Goal: Information Seeking & Learning: Find specific page/section

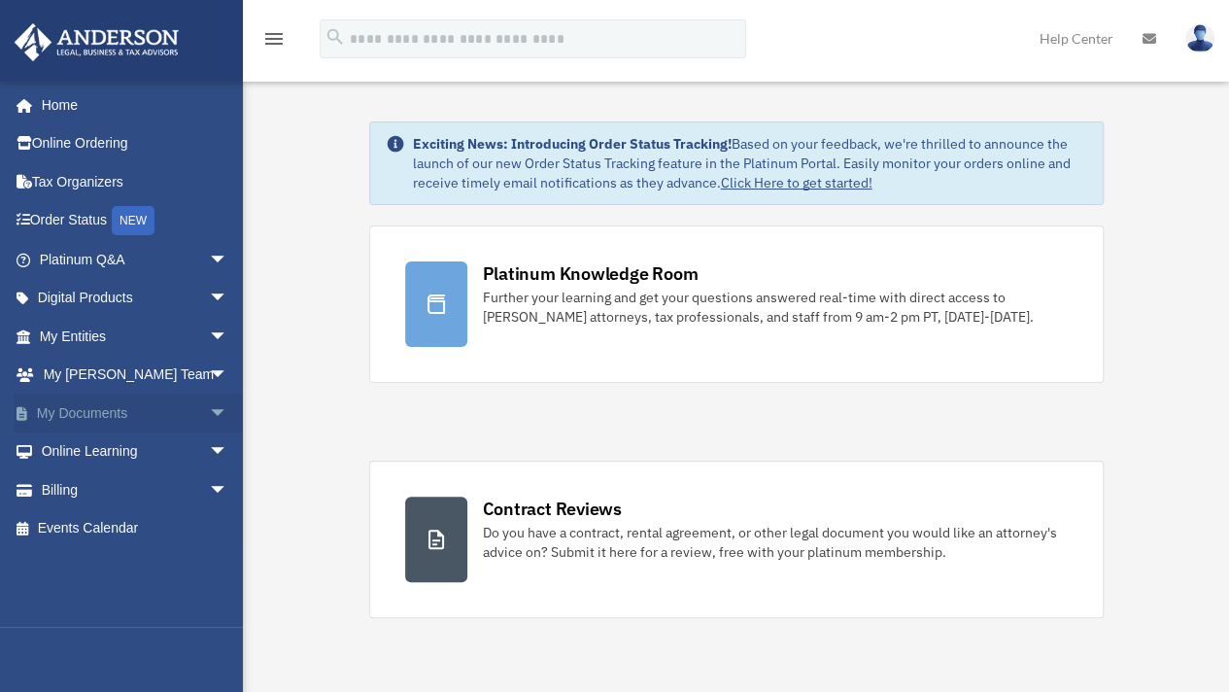
click at [209, 416] on span "arrow_drop_down" at bounding box center [228, 414] width 39 height 40
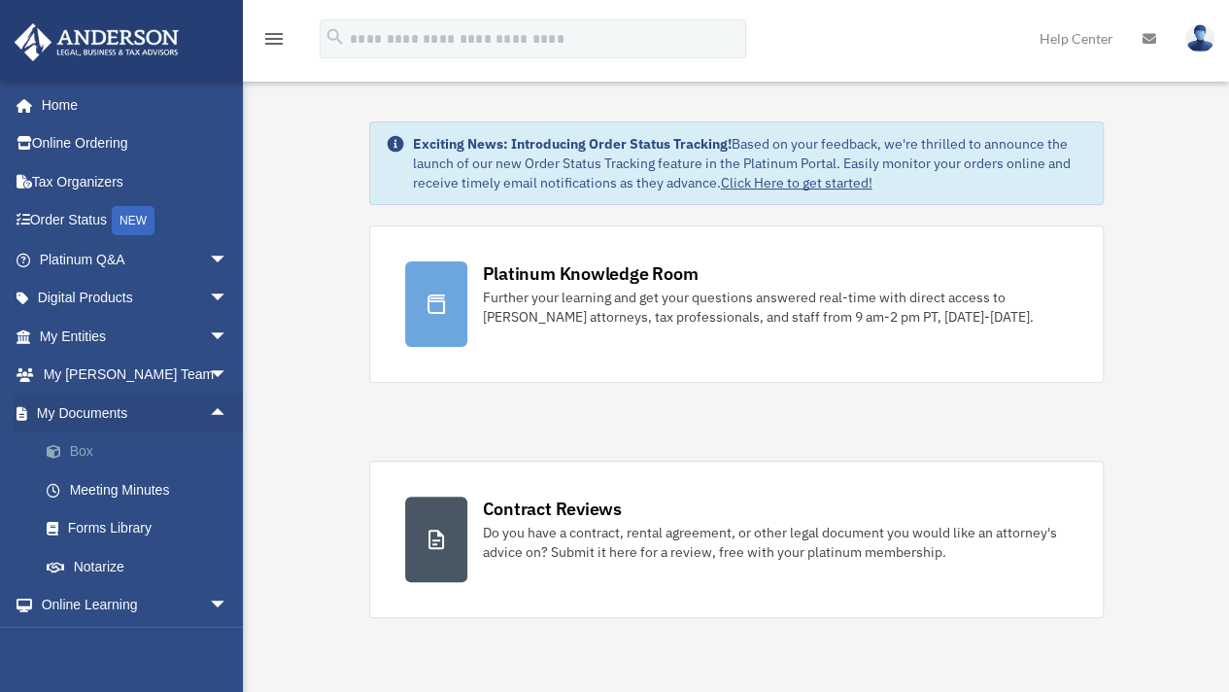
click at [107, 450] on link "Box" at bounding box center [142, 451] width 230 height 39
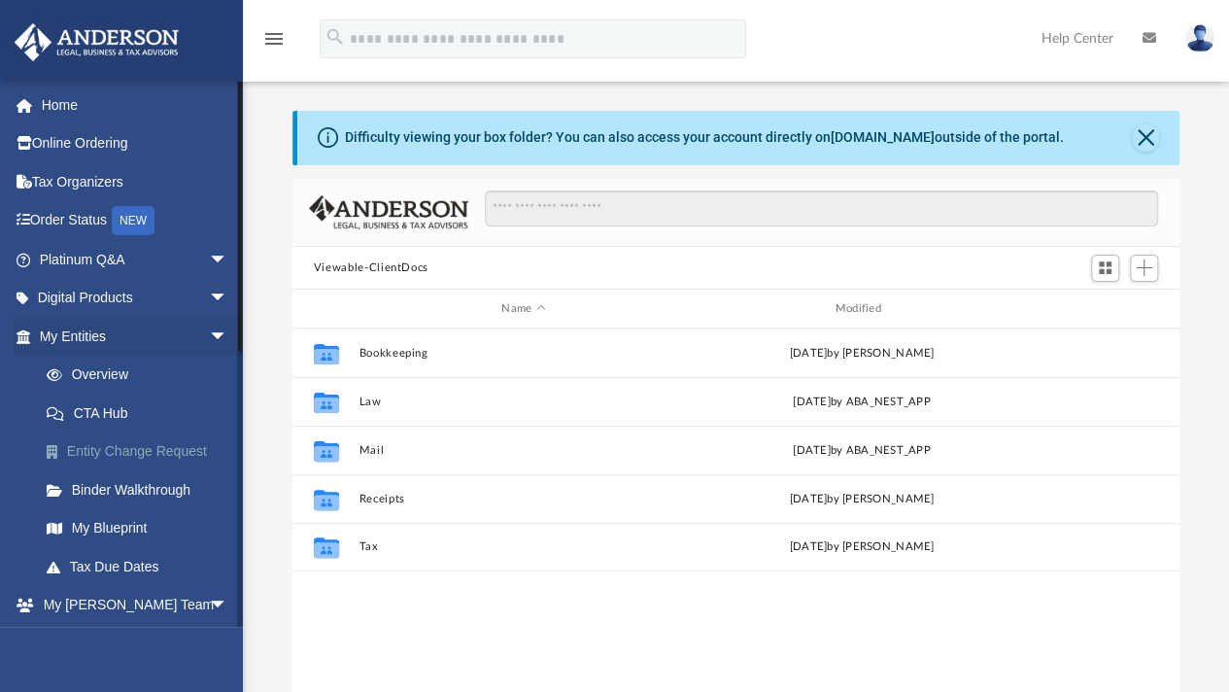
scroll to position [427, 873]
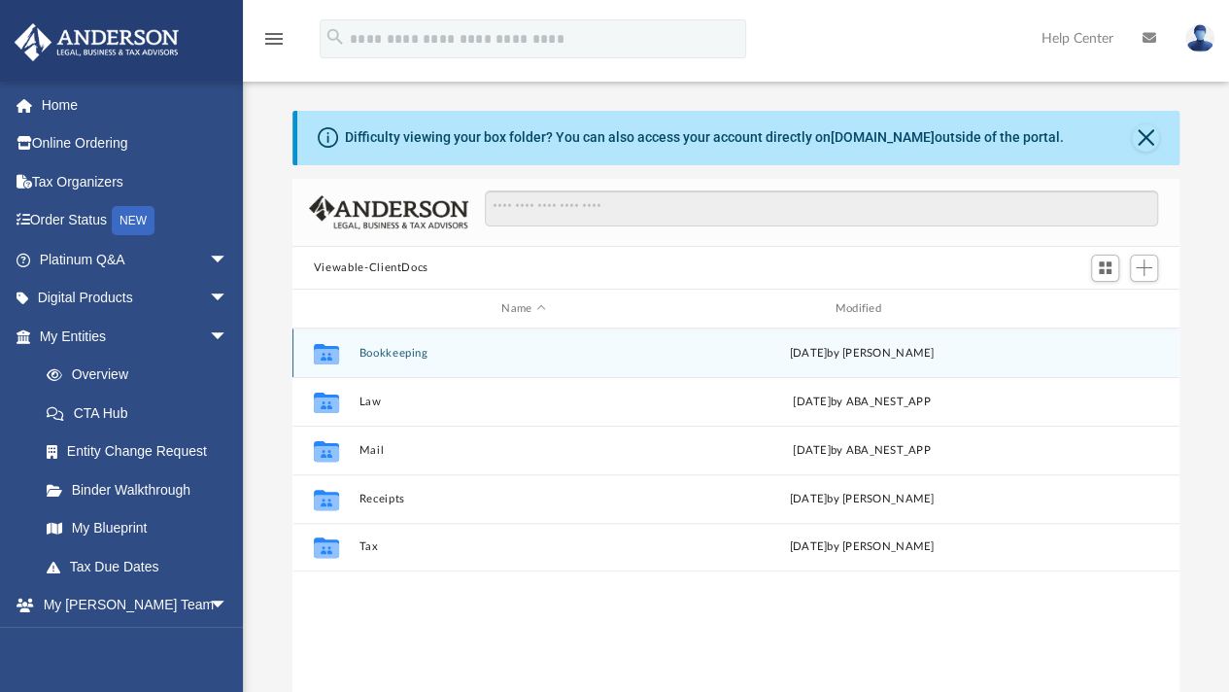
click at [395, 347] on button "Bookkeeping" at bounding box center [523, 353] width 329 height 13
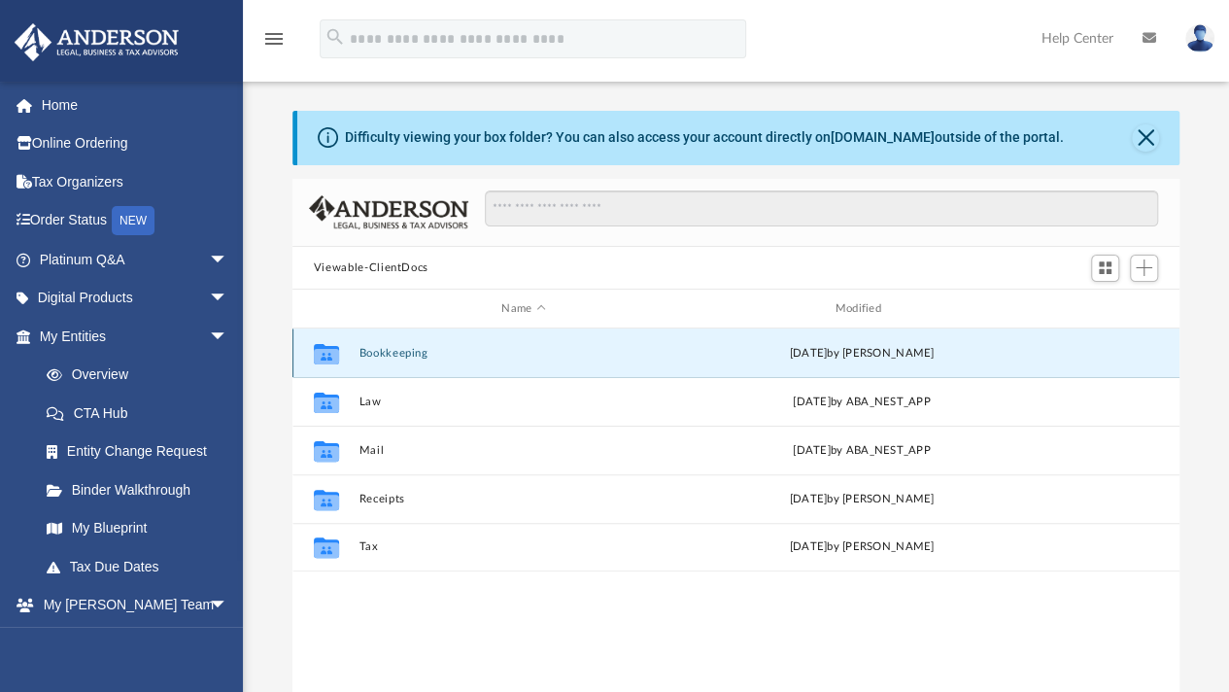
click at [395, 347] on button "Bookkeeping" at bounding box center [523, 353] width 329 height 13
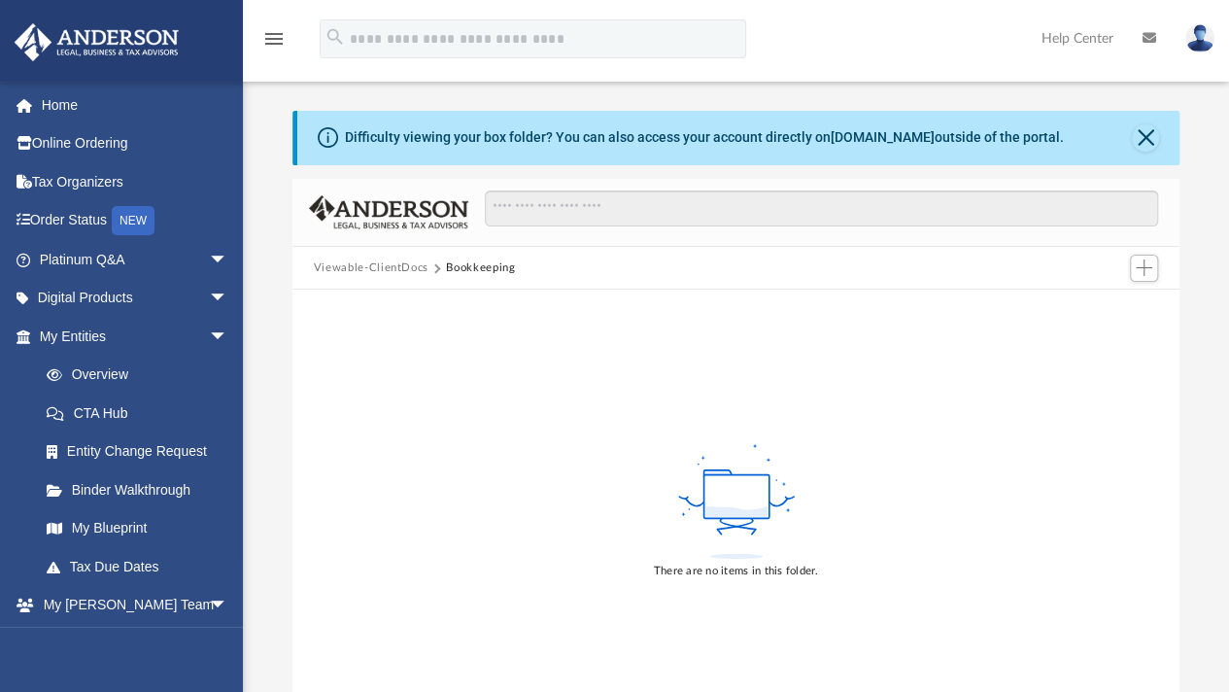
click at [379, 267] on button "Viewable-ClientDocs" at bounding box center [371, 267] width 115 height 17
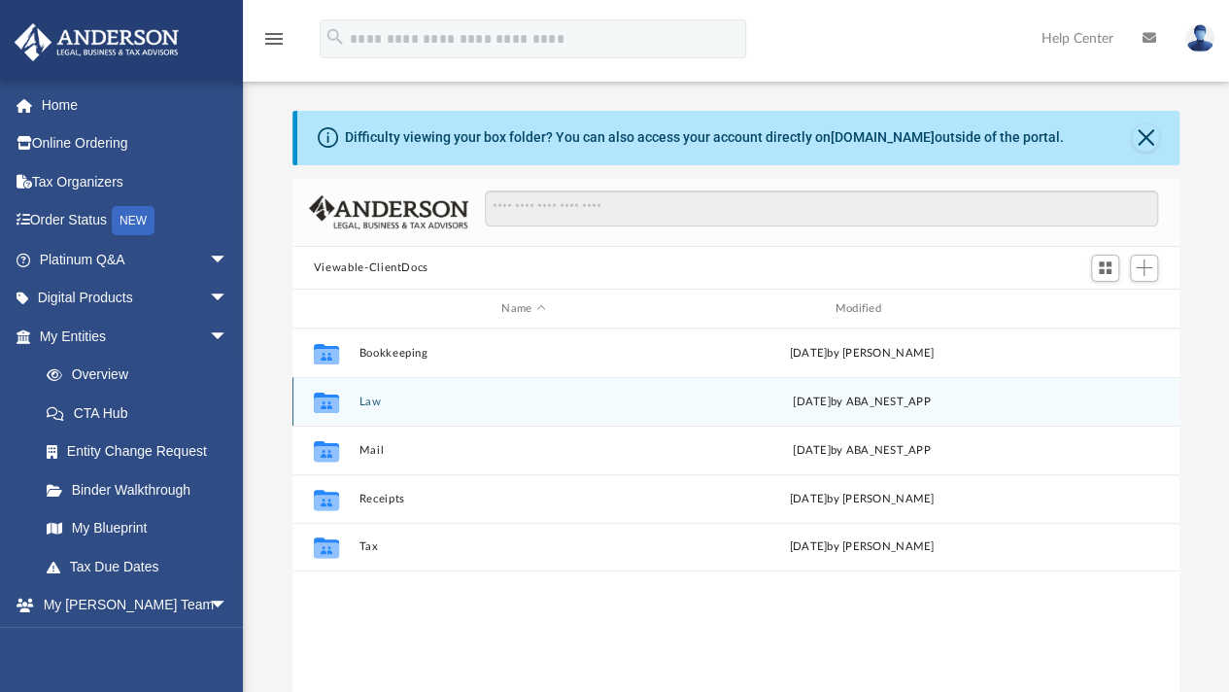
click at [363, 401] on button "Law" at bounding box center [523, 401] width 329 height 13
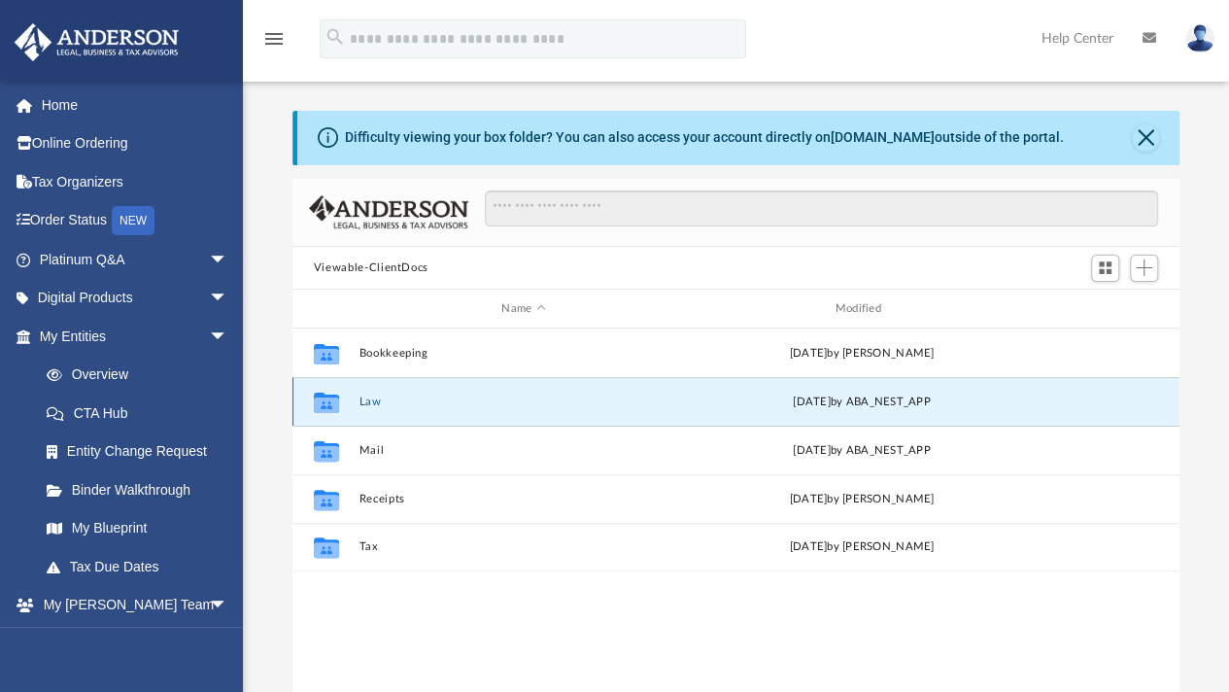
click at [363, 401] on button "Law" at bounding box center [523, 401] width 329 height 13
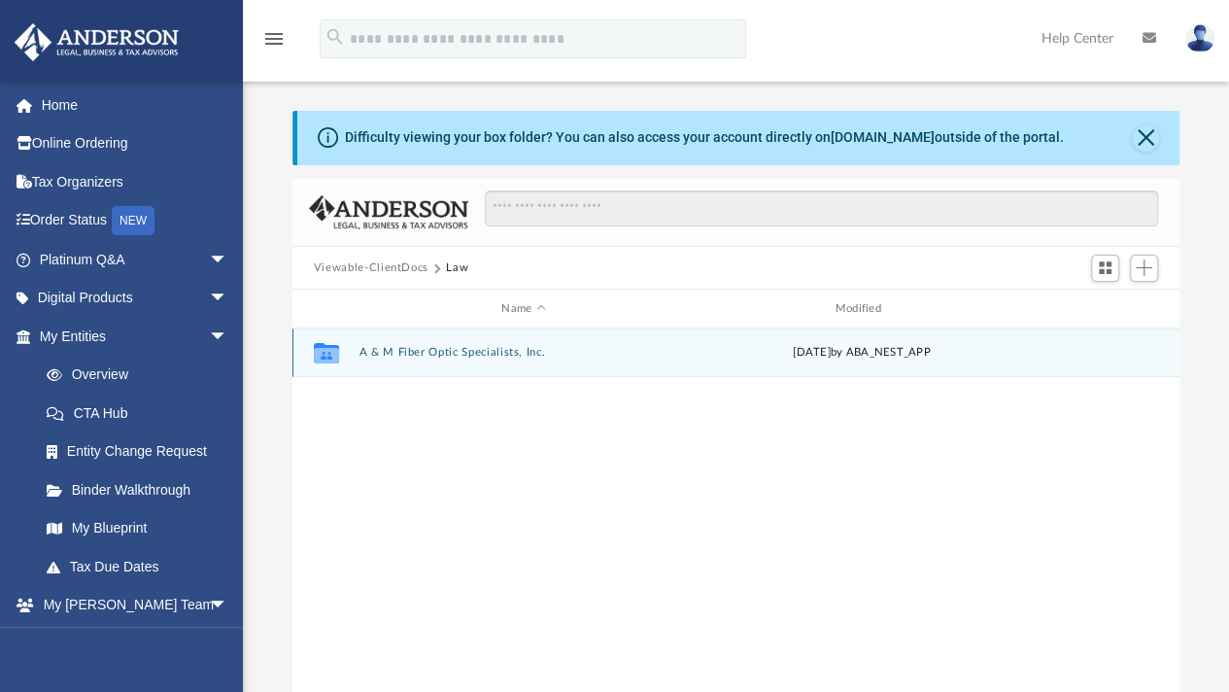
click at [404, 342] on div "Collaborated Folder A & M Fiber Optic Specialists, Inc. Thu Jul 31 2025 by ABA_…" at bounding box center [735, 352] width 887 height 49
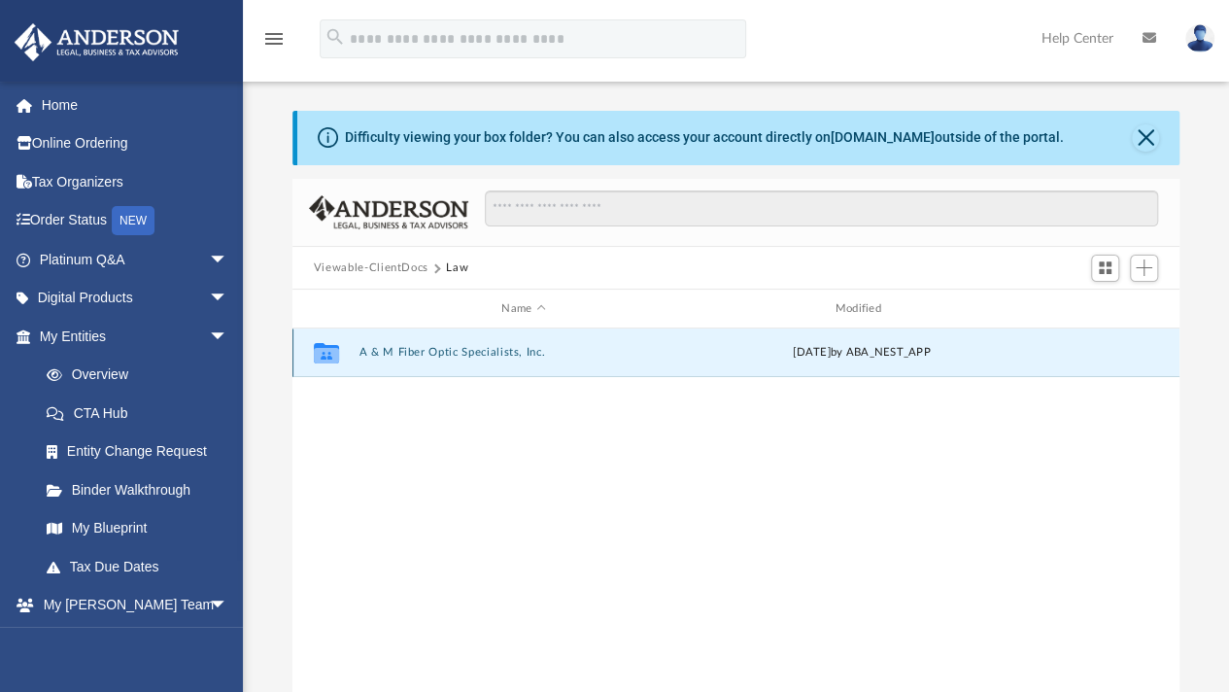
click at [337, 354] on icon "grid" at bounding box center [326, 356] width 25 height 16
click at [514, 351] on button "A & M Fiber Optic Specialists, Inc." at bounding box center [523, 353] width 329 height 13
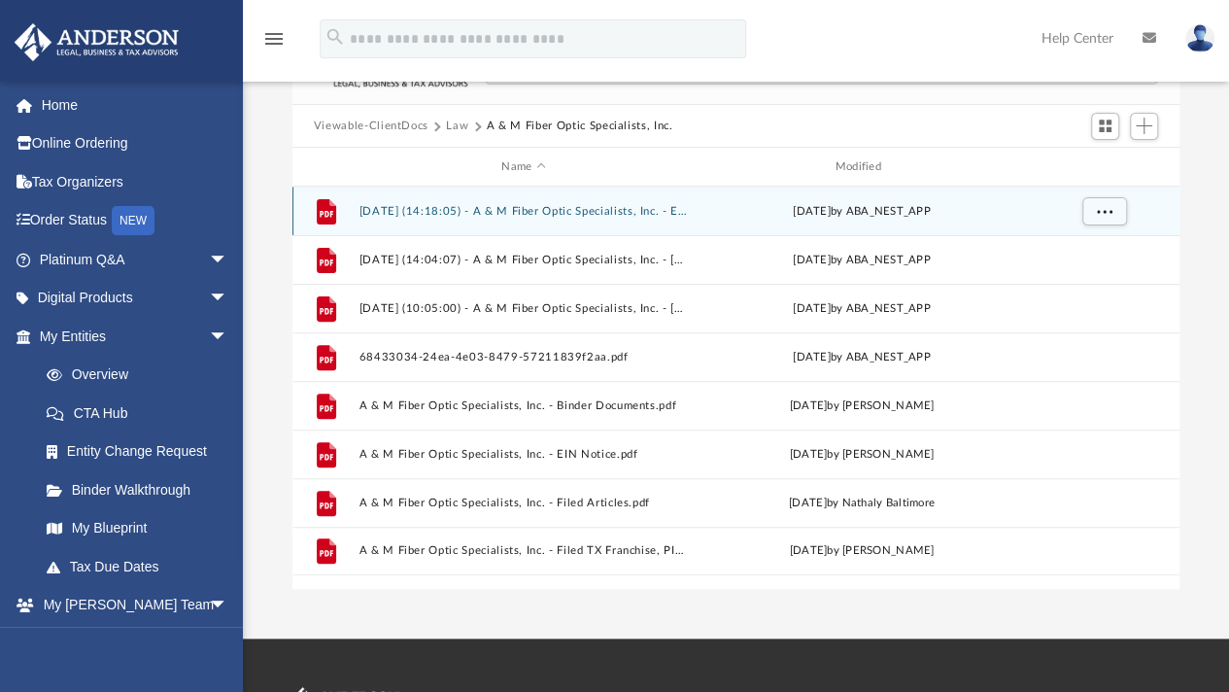
scroll to position [97, 0]
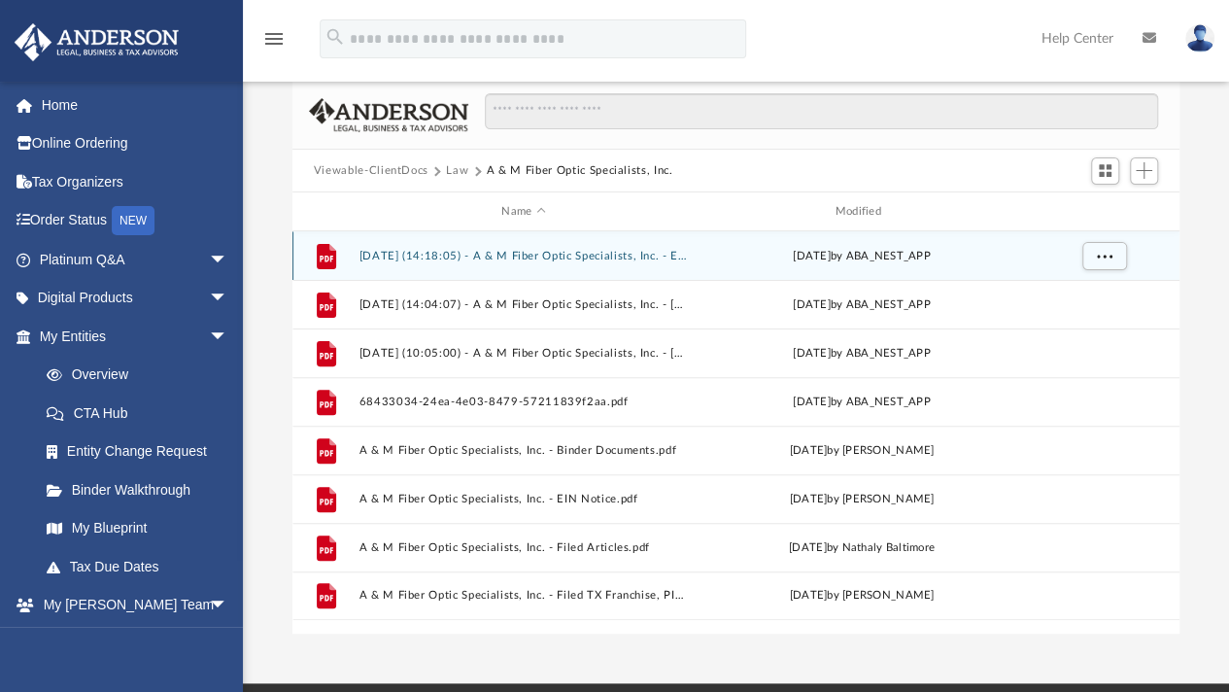
click at [549, 251] on button "2024.06.21 (14:18:05) - A & M Fiber Optic Specialists, Inc. - EIN Letter from I…" at bounding box center [523, 256] width 329 height 13
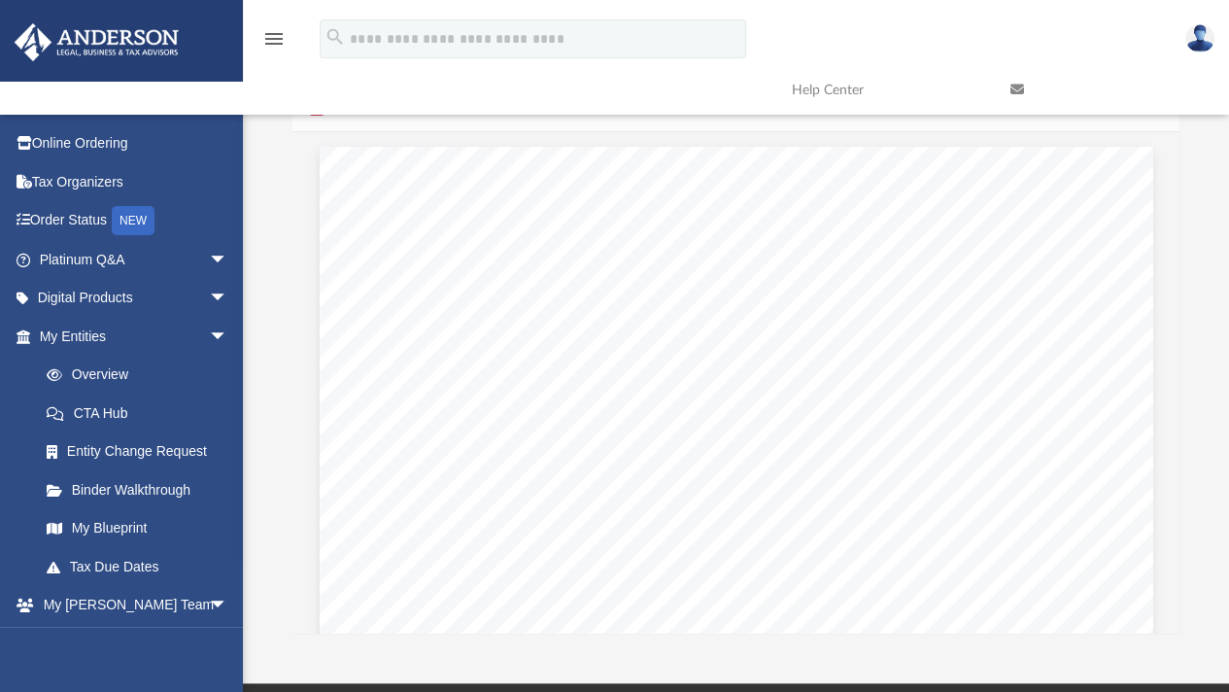
scroll to position [0, 0]
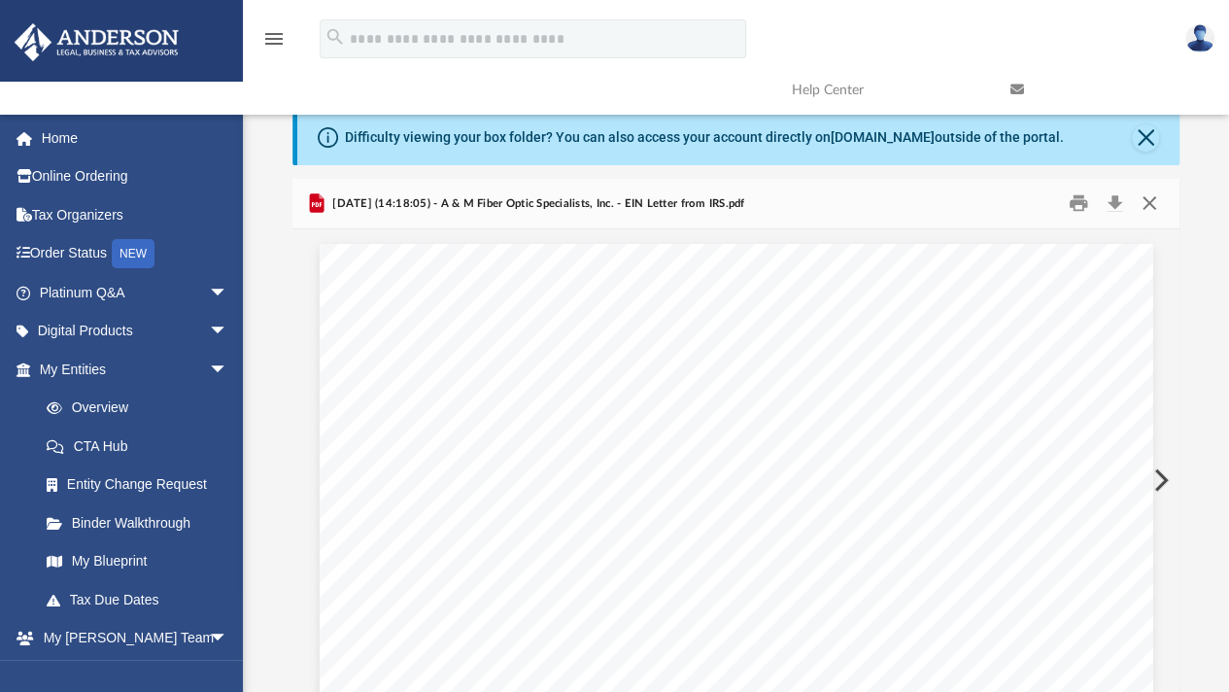
click at [1156, 198] on button "Close" at bounding box center [1149, 204] width 35 height 30
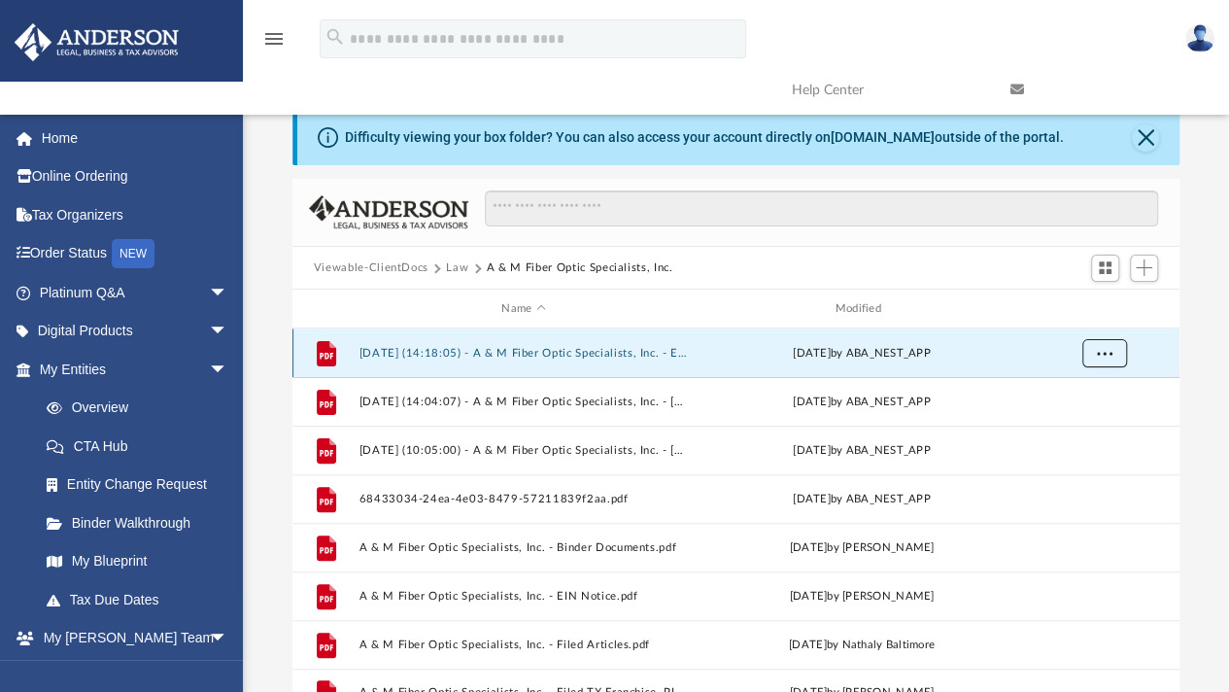
click at [1102, 358] on button "More options" at bounding box center [1103, 353] width 45 height 29
click at [497, 350] on button "2024.06.21 (14:18:05) - A & M Fiber Optic Specialists, Inc. - EIN Letter from I…" at bounding box center [523, 353] width 329 height 13
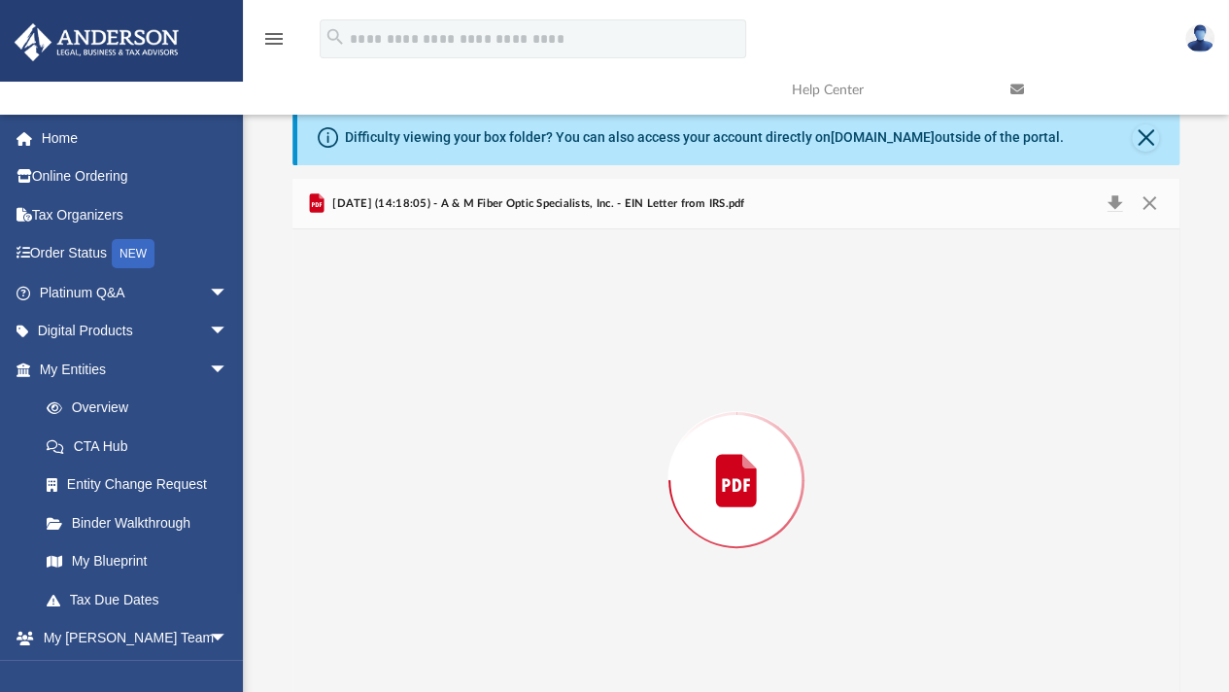
scroll to position [39, 0]
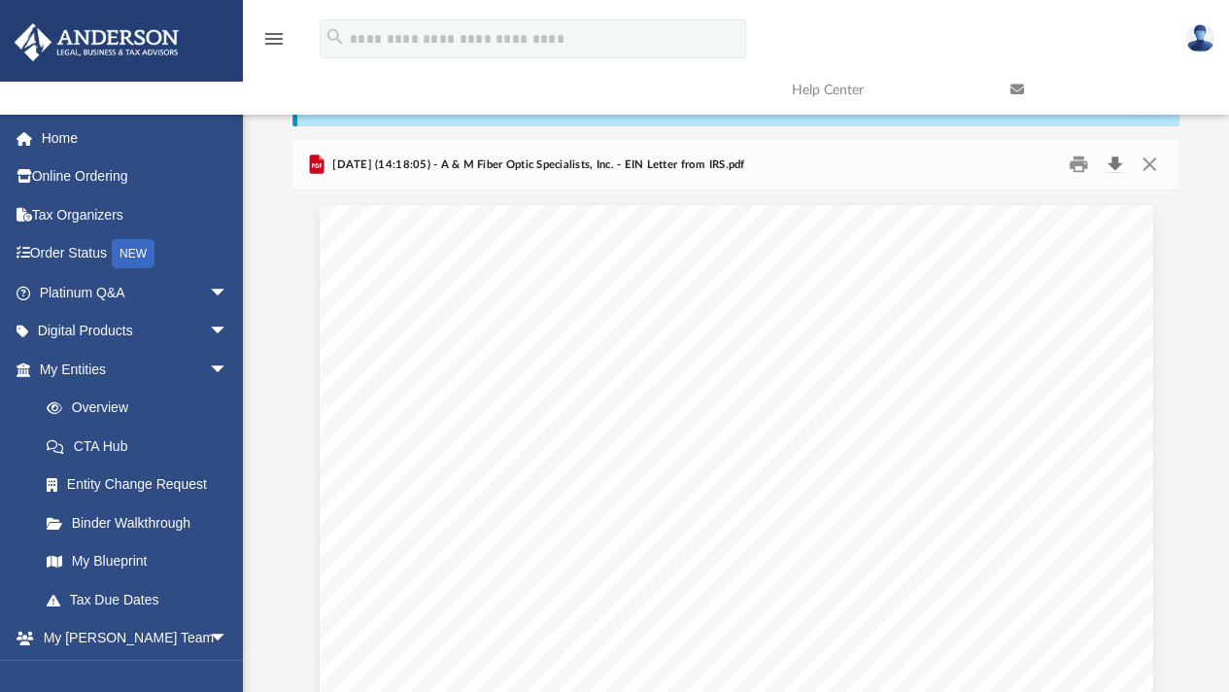
click at [1118, 160] on button "Download" at bounding box center [1114, 165] width 35 height 30
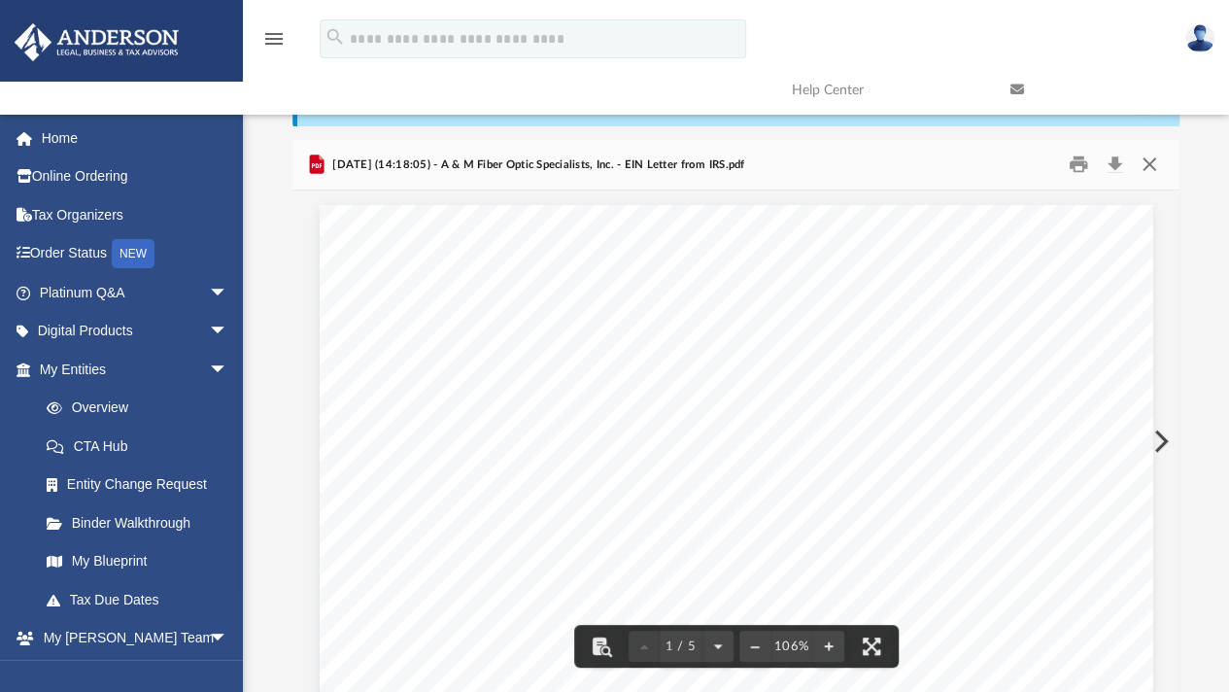
click at [1155, 164] on button "Close" at bounding box center [1149, 165] width 35 height 30
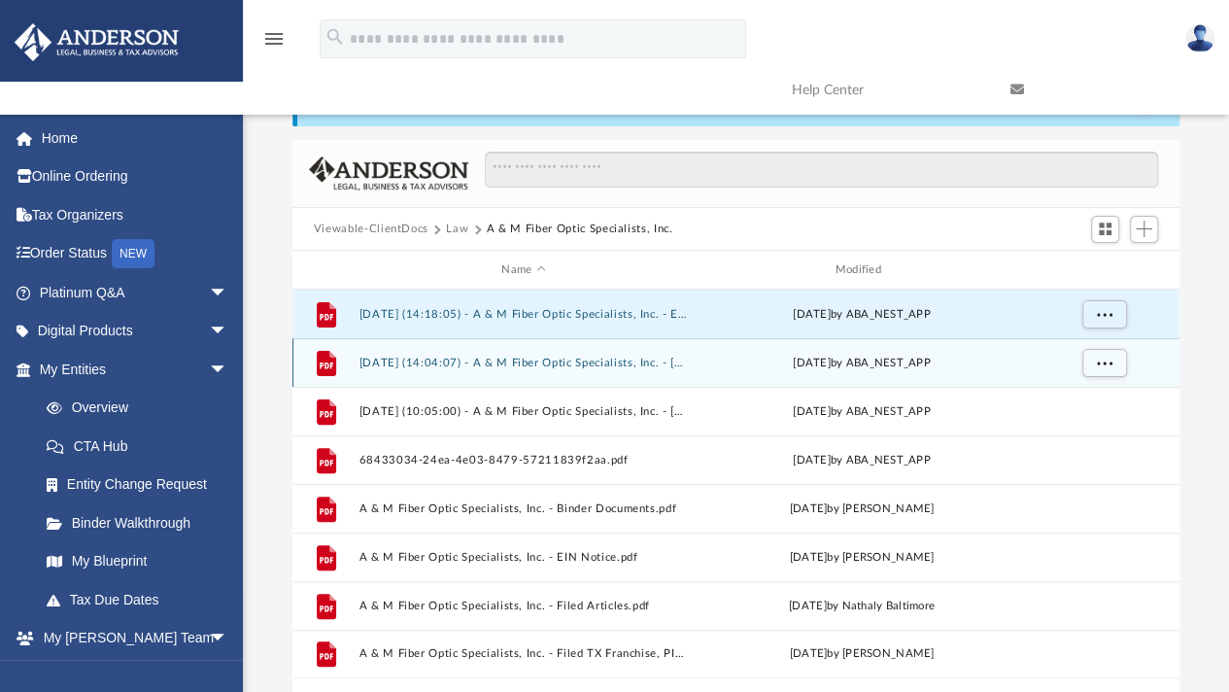
click at [618, 367] on button "2024.06.27 (14:04:07) - A & M Fiber Optic Specialists, Inc. - Texas Franchise f…" at bounding box center [523, 363] width 329 height 13
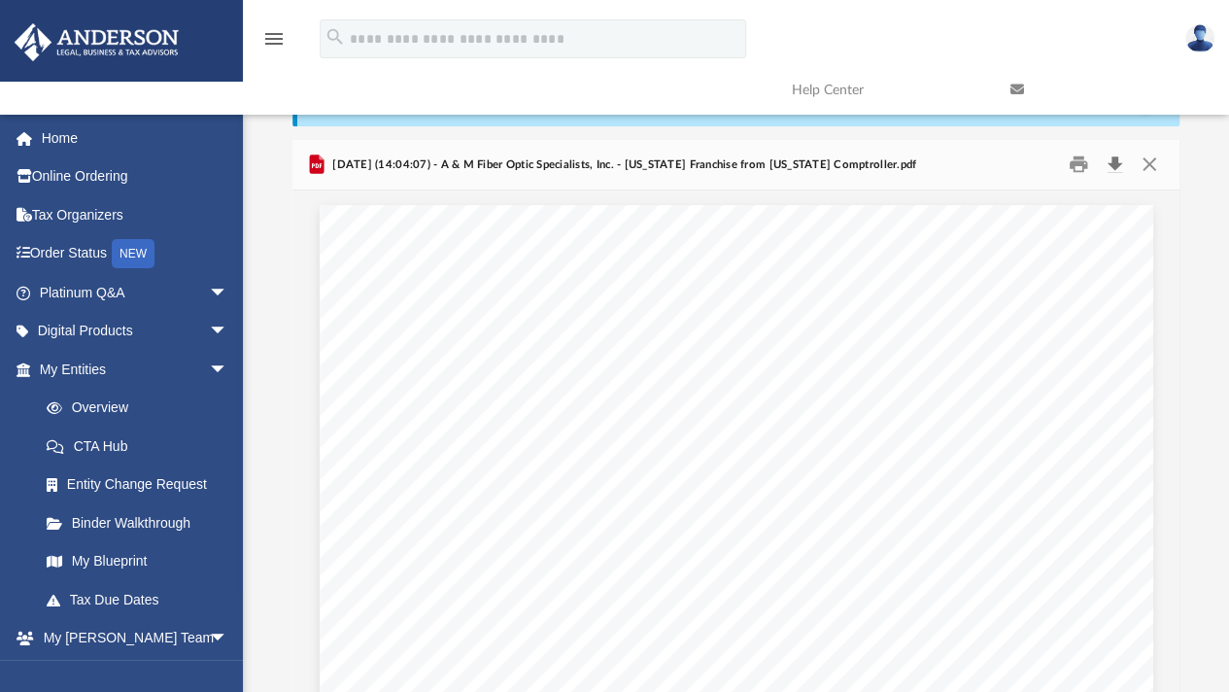
click at [1115, 156] on button "Download" at bounding box center [1114, 165] width 35 height 30
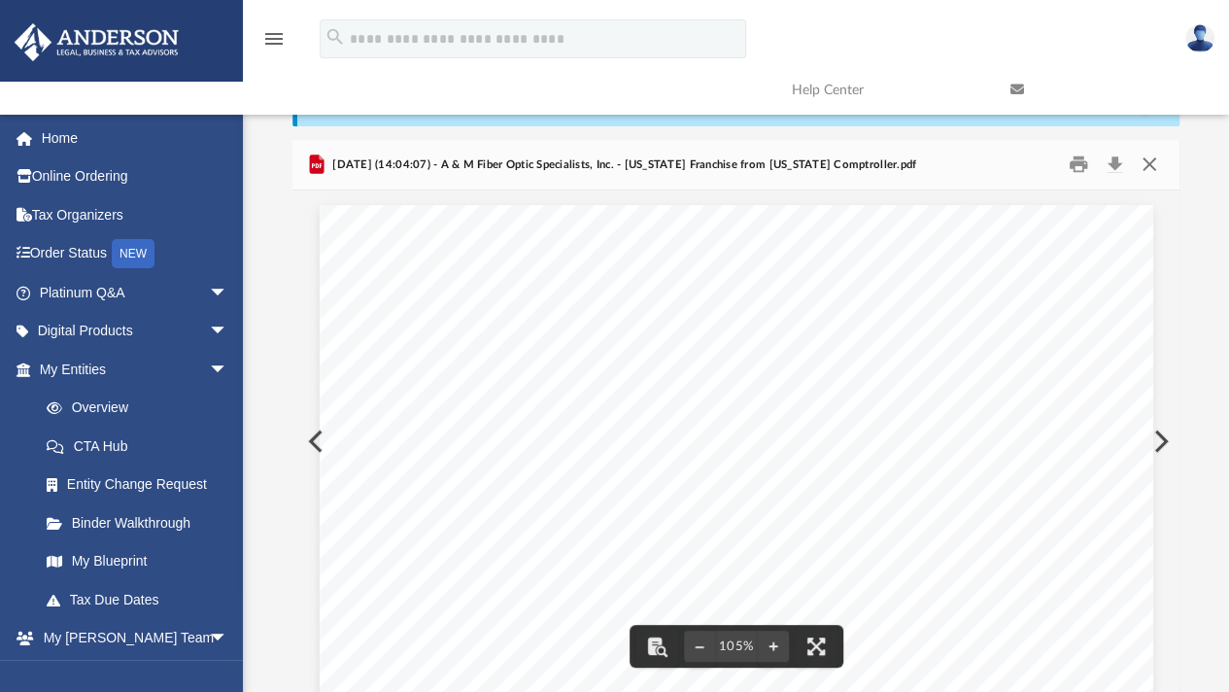
click at [1150, 170] on button "Close" at bounding box center [1149, 165] width 35 height 30
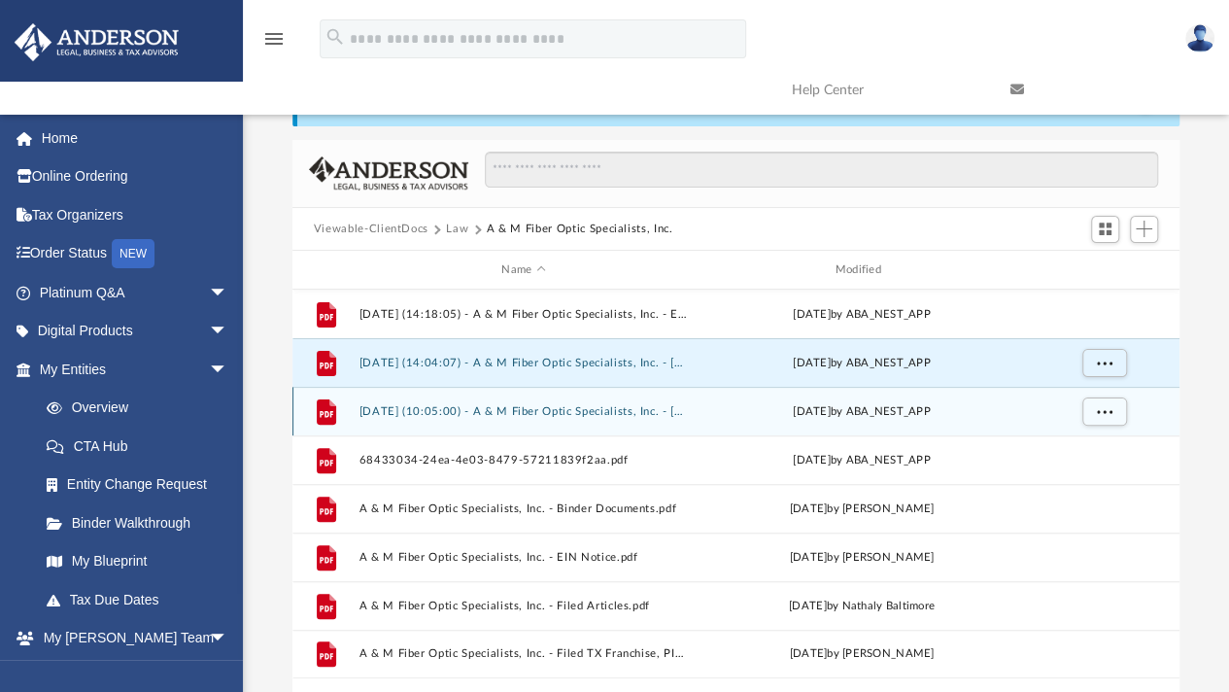
click at [598, 403] on div "File 2025.02.03 (10:05:00) - A & M Fiber Optic Specialists, Inc. - Texas Franch…" at bounding box center [735, 411] width 887 height 49
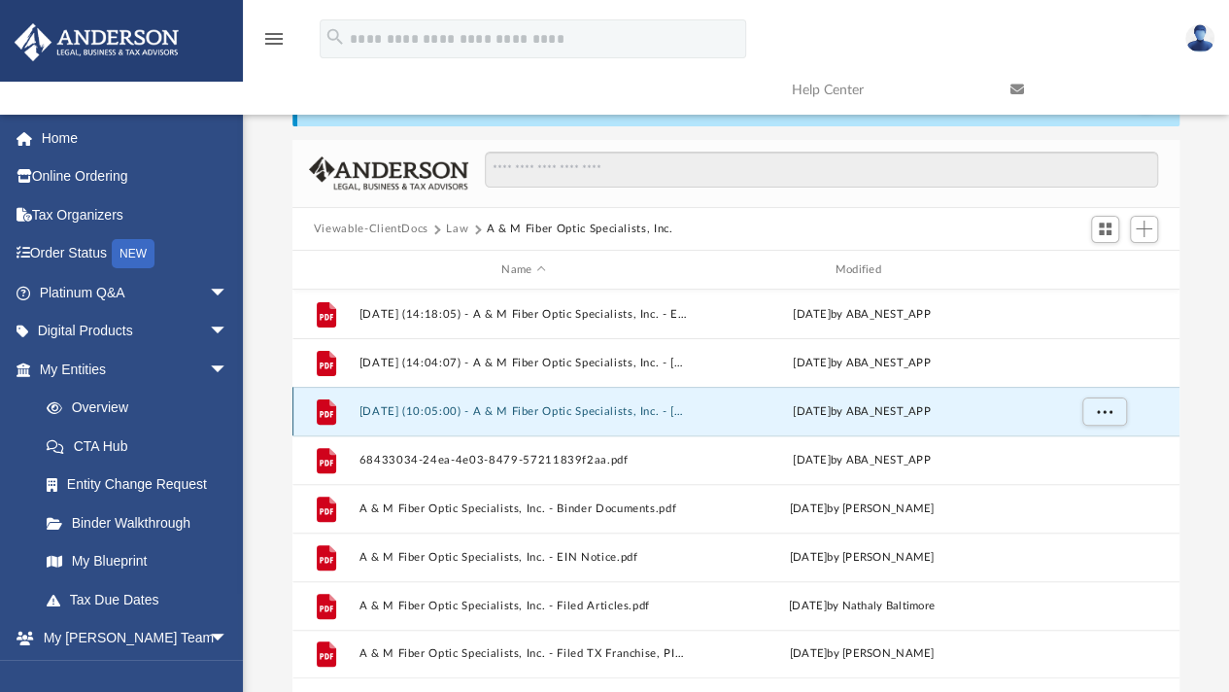
click at [574, 409] on button "2025.02.03 (10:05:00) - A & M Fiber Optic Specialists, Inc. - Texas Franchise f…" at bounding box center [523, 411] width 329 height 13
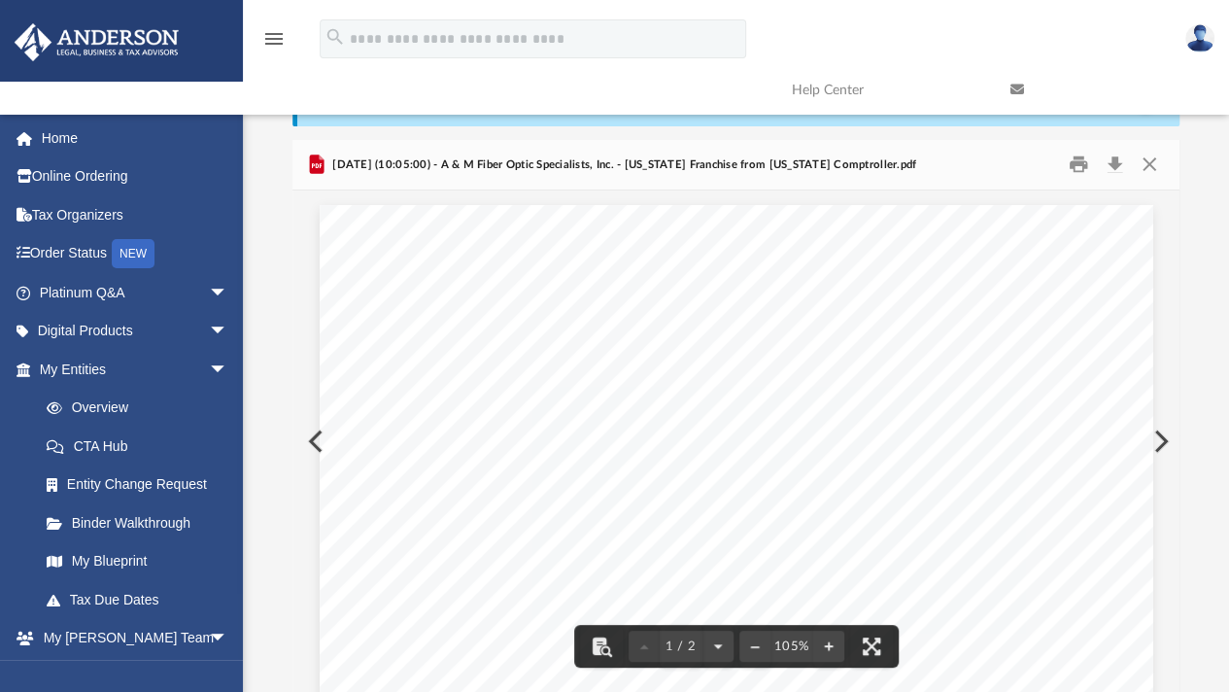
click at [301, 446] on button "Preview" at bounding box center [313, 441] width 43 height 54
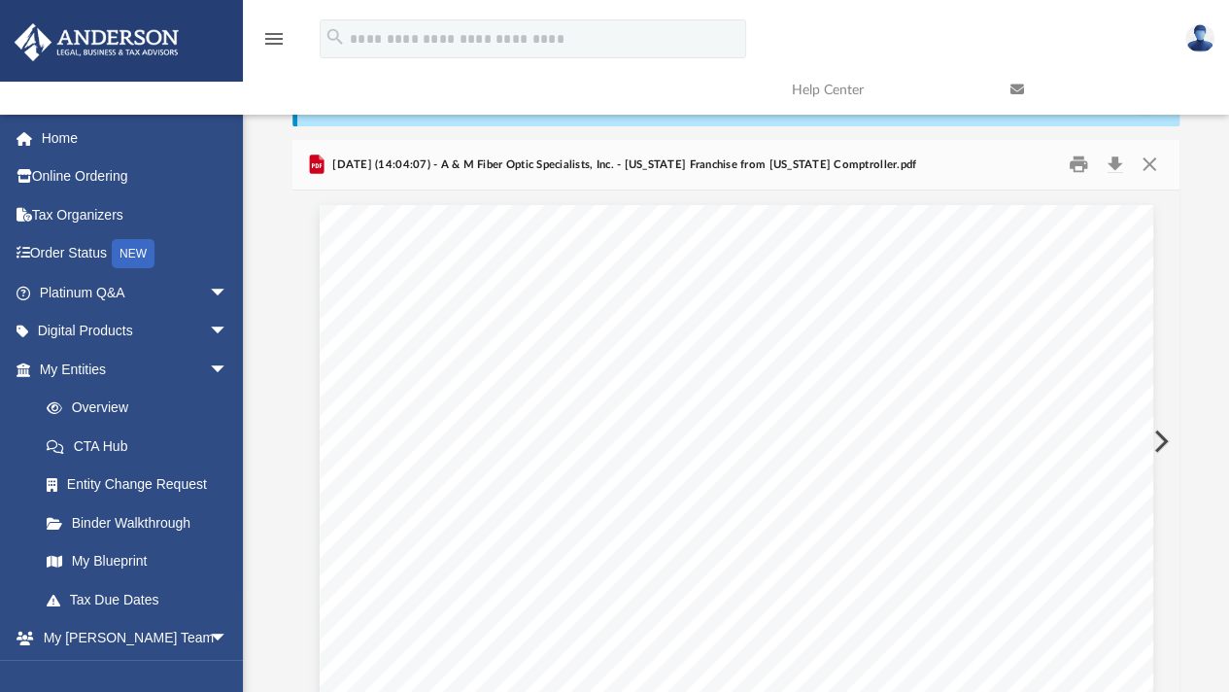
click at [1168, 431] on button "Preview" at bounding box center [1159, 441] width 43 height 54
click at [1119, 164] on button "Download" at bounding box center [1114, 165] width 35 height 30
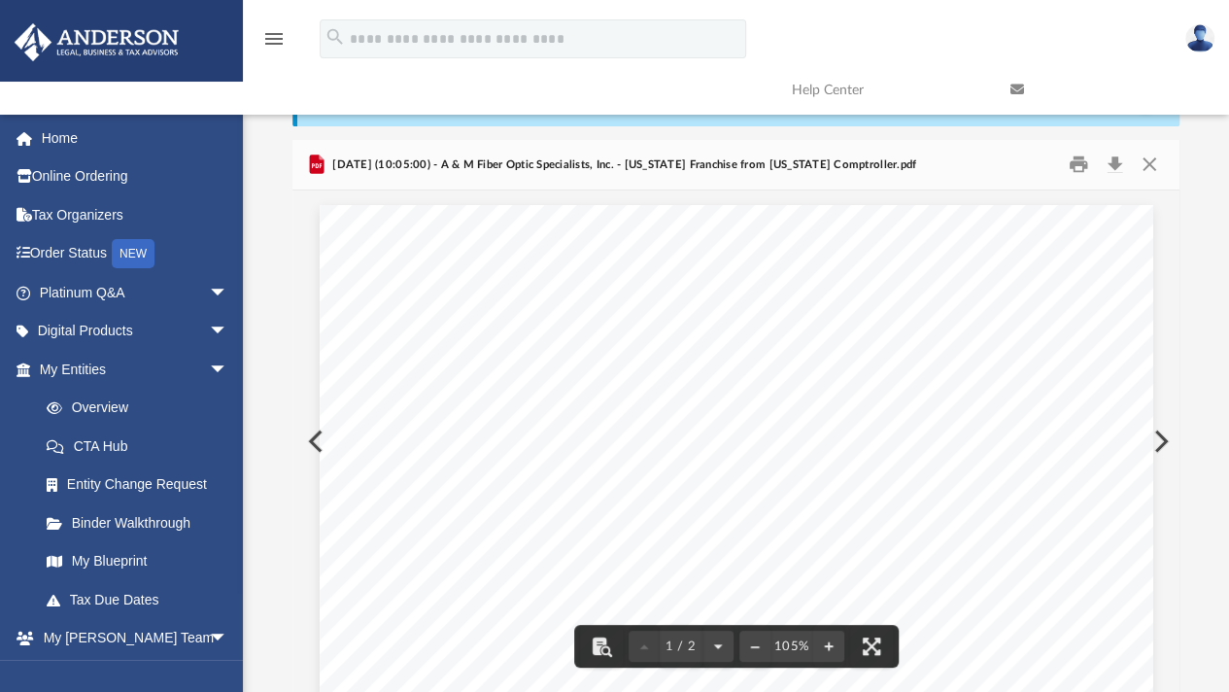
click at [1162, 442] on button "Preview" at bounding box center [1159, 441] width 43 height 54
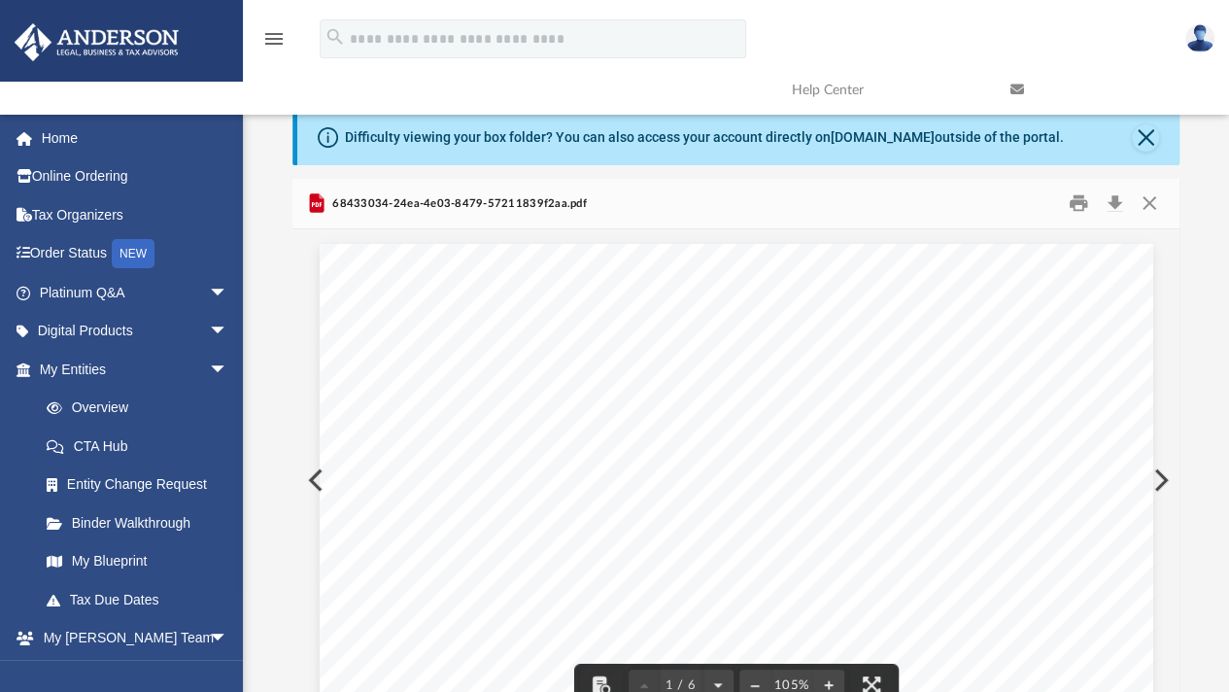
scroll to position [0, 0]
click at [1152, 203] on button "Close" at bounding box center [1149, 204] width 35 height 30
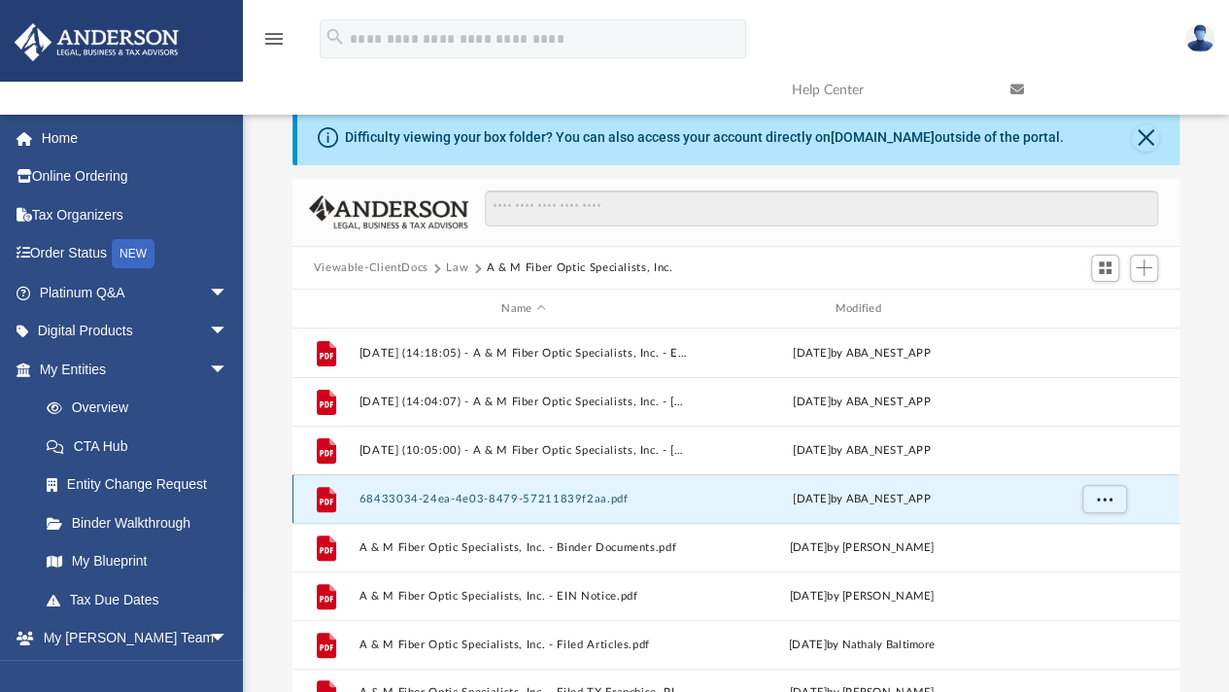
click at [562, 494] on button "68433034-24ea-4e03-8479-57211839f2aa.pdf" at bounding box center [523, 499] width 329 height 13
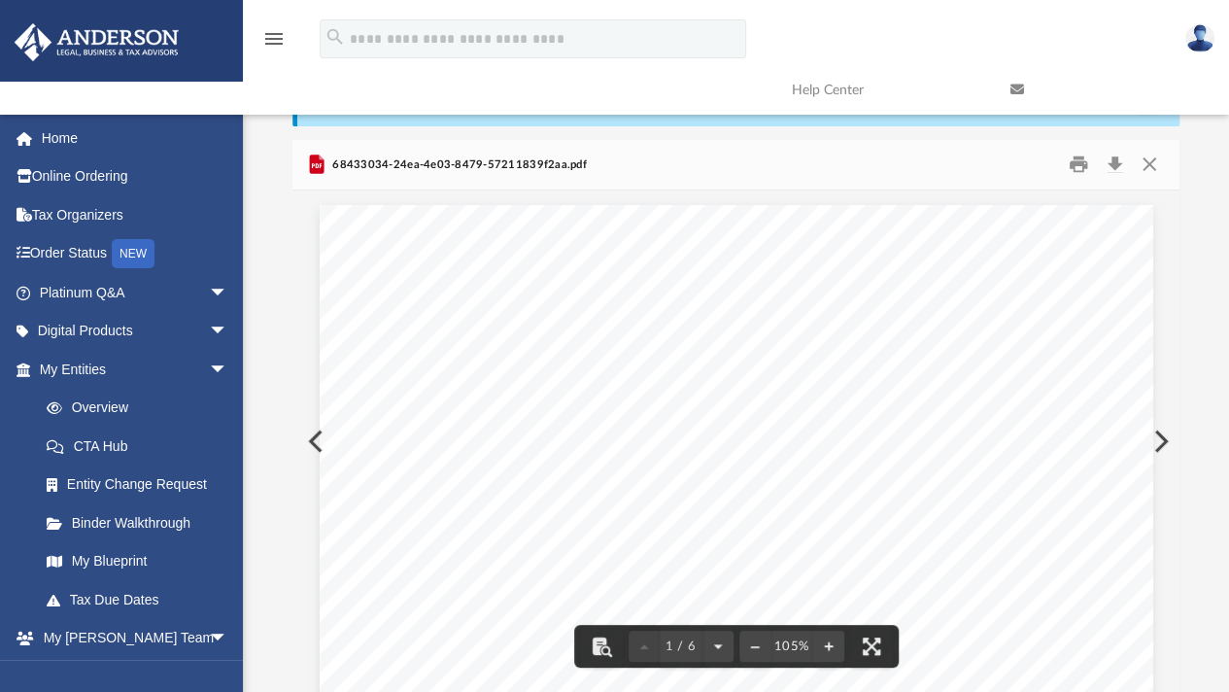
click at [1163, 442] on button "Preview" at bounding box center [1159, 441] width 43 height 54
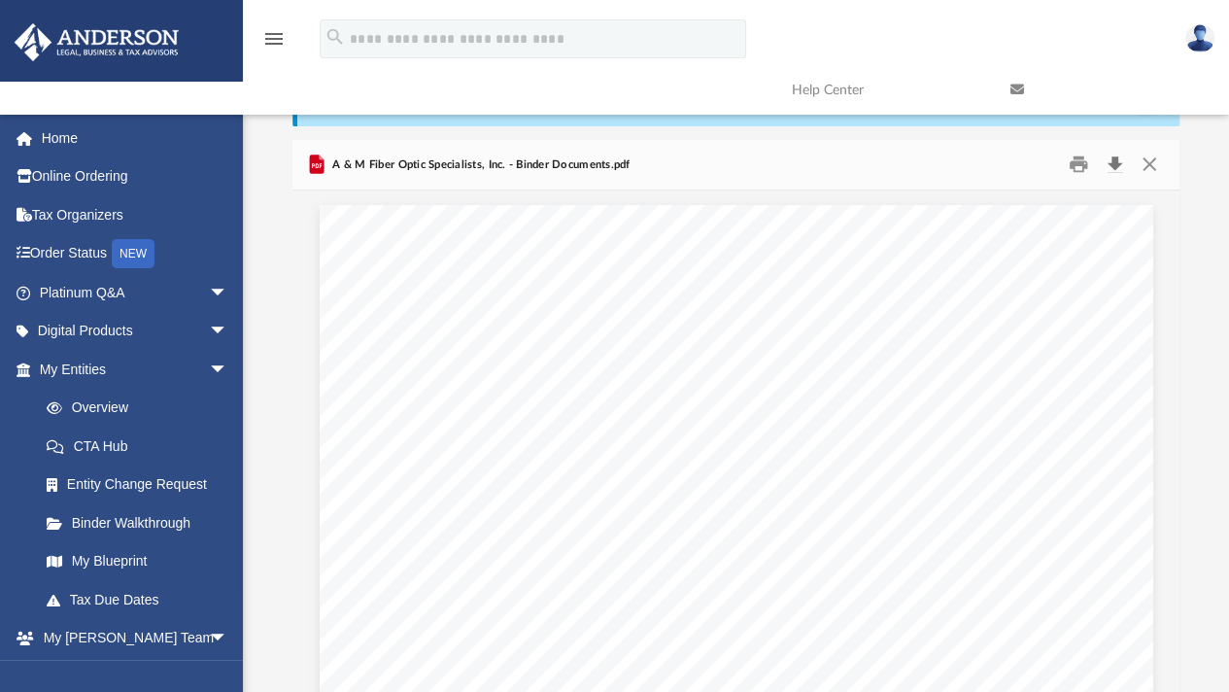
click at [1115, 167] on button "Download" at bounding box center [1114, 165] width 35 height 30
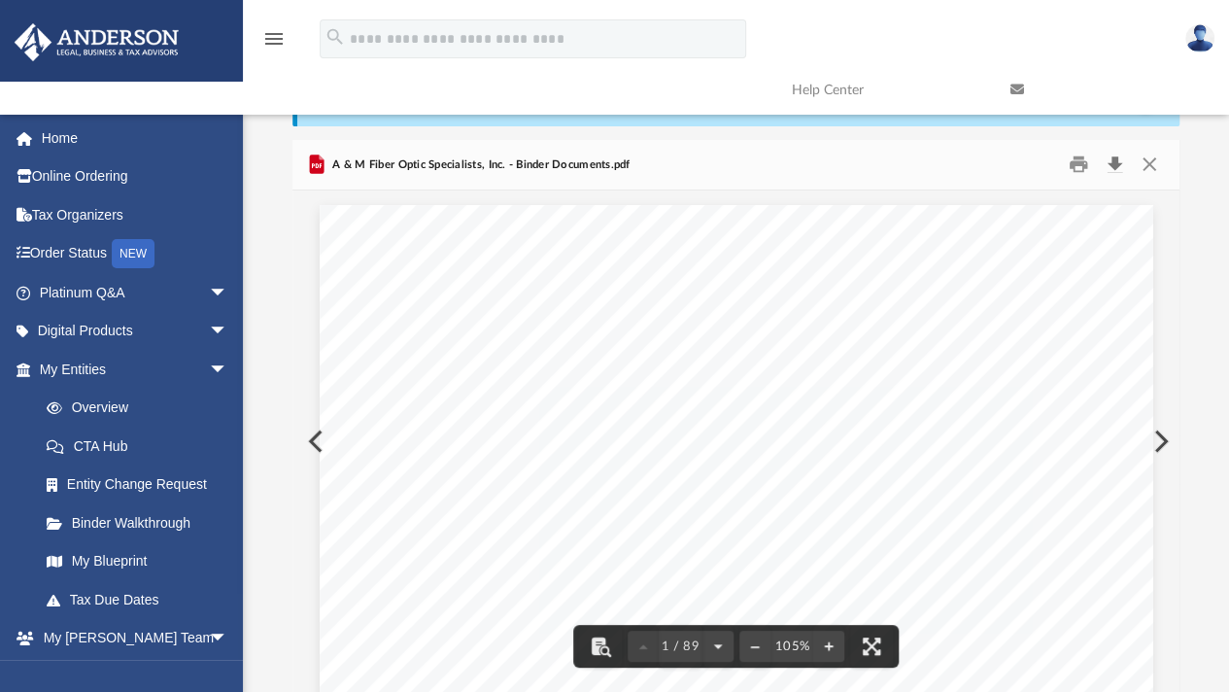
click at [1115, 154] on button "Download" at bounding box center [1114, 165] width 35 height 30
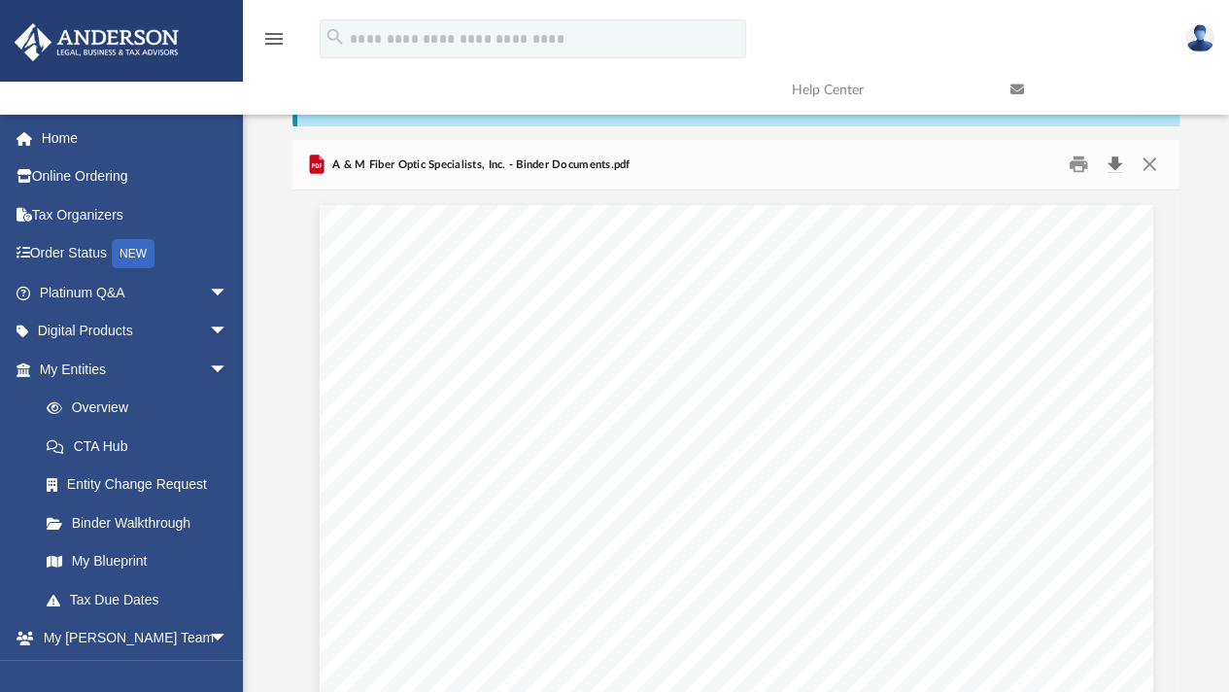
click at [1115, 161] on button "Download" at bounding box center [1114, 165] width 35 height 30
click at [1115, 159] on button "Download" at bounding box center [1114, 165] width 35 height 30
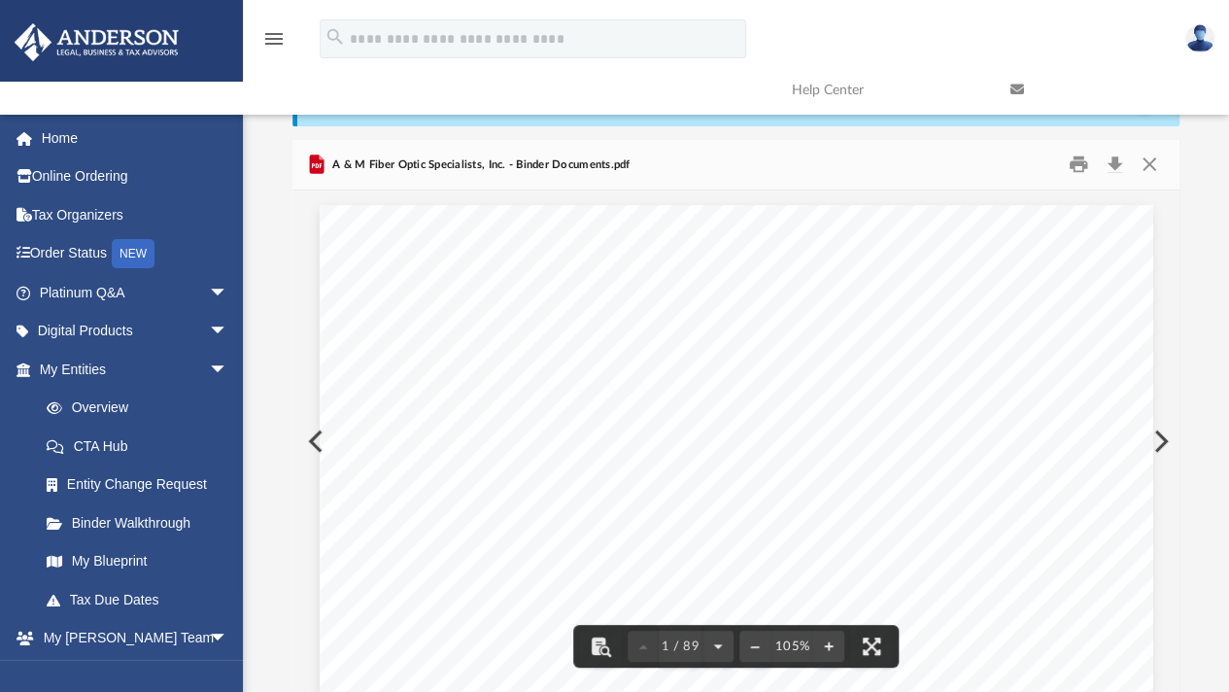
click at [1159, 437] on button "Preview" at bounding box center [1159, 441] width 43 height 54
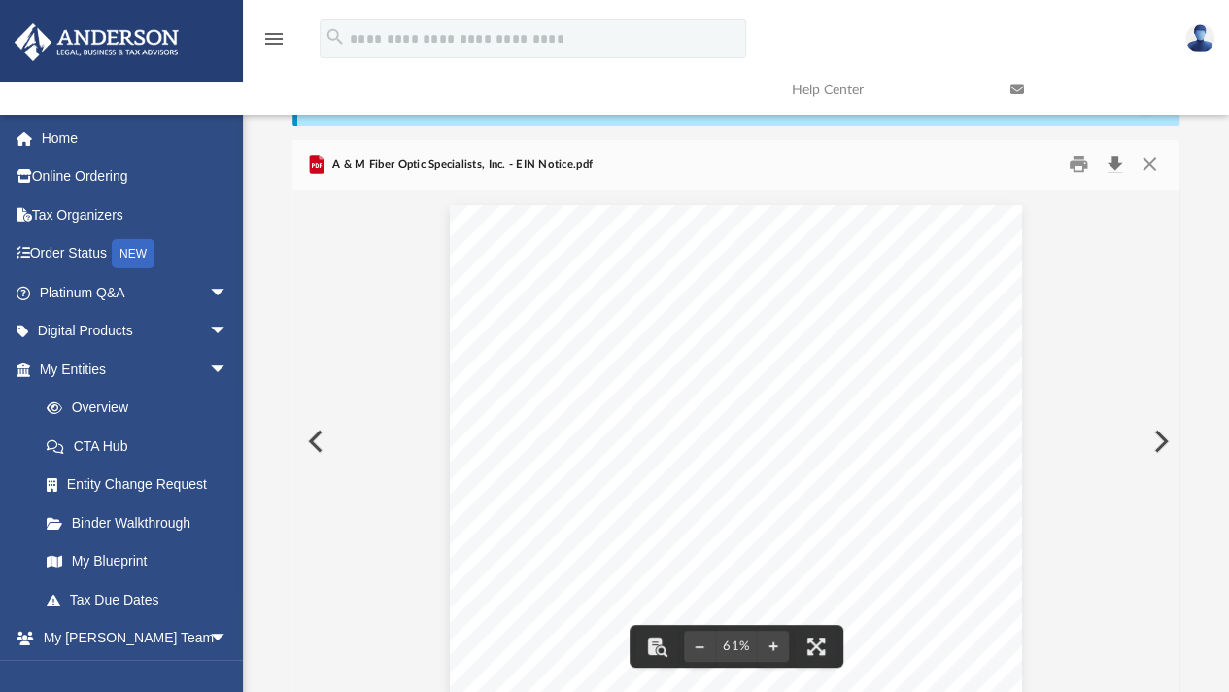
click at [1120, 160] on button "Download" at bounding box center [1114, 165] width 35 height 30
click at [1165, 447] on button "Preview" at bounding box center [1159, 441] width 43 height 54
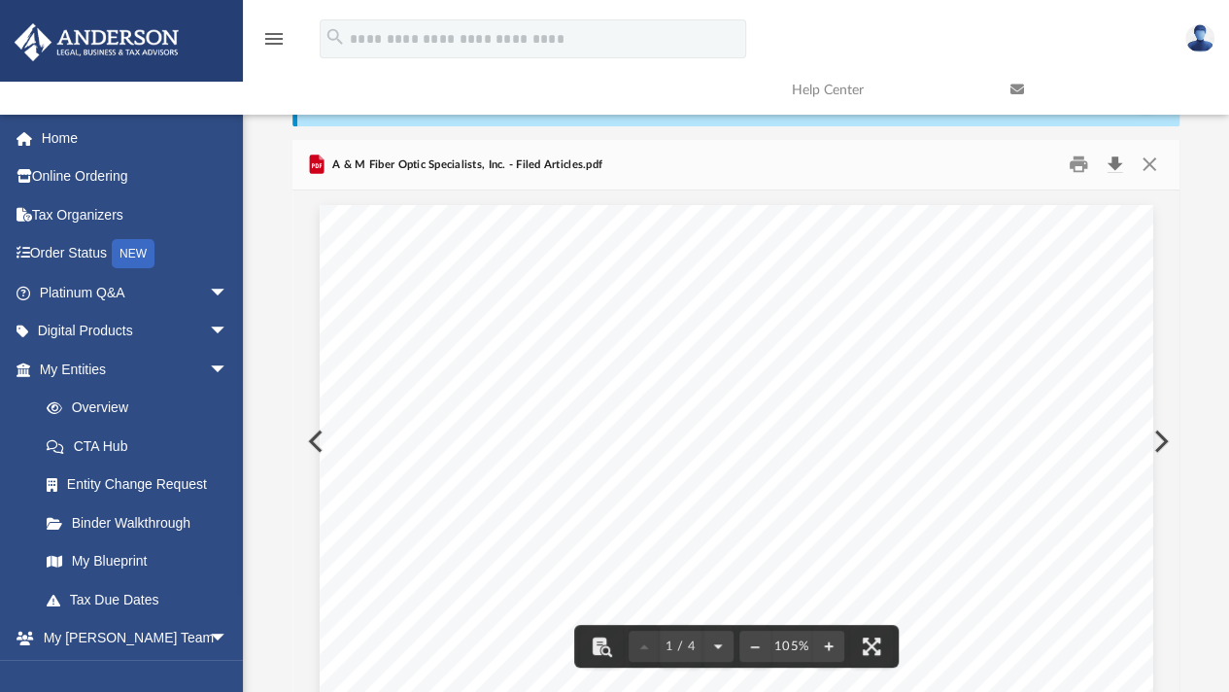
click at [1118, 164] on button "Download" at bounding box center [1114, 165] width 35 height 30
click at [1162, 440] on button "Preview" at bounding box center [1159, 441] width 43 height 54
click at [1119, 165] on button "Download" at bounding box center [1114, 165] width 35 height 30
click at [1148, 162] on button "Close" at bounding box center [1149, 165] width 35 height 30
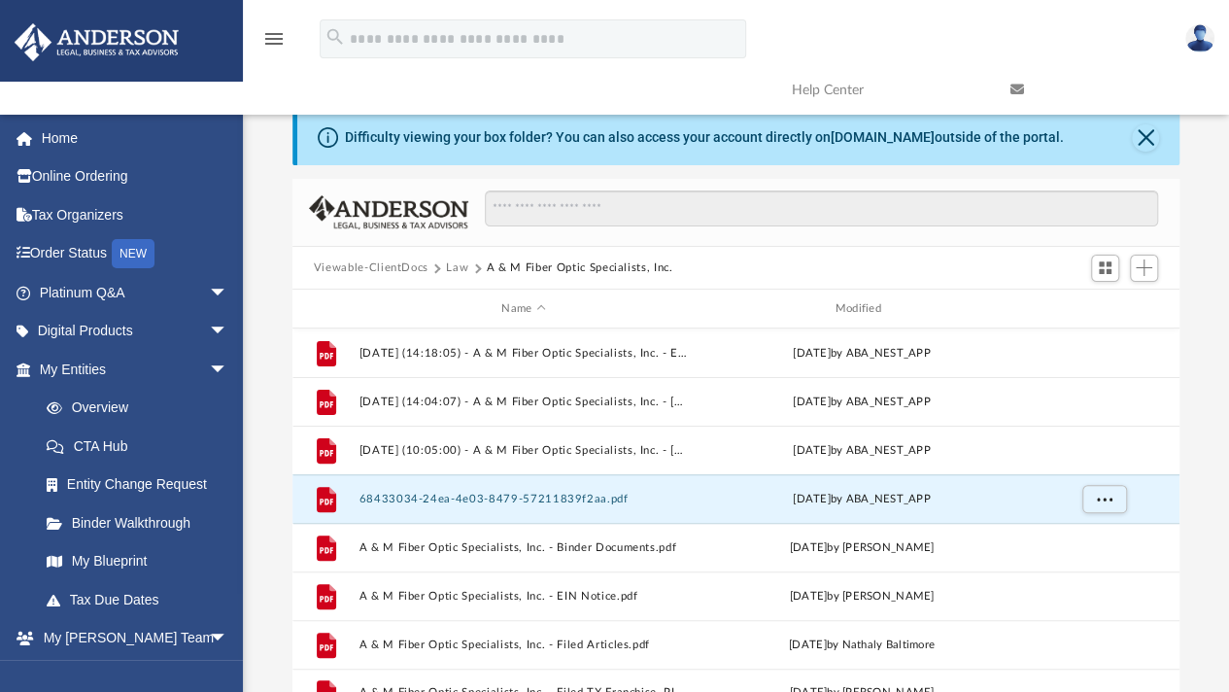
click at [376, 265] on button "Viewable-ClientDocs" at bounding box center [371, 267] width 115 height 17
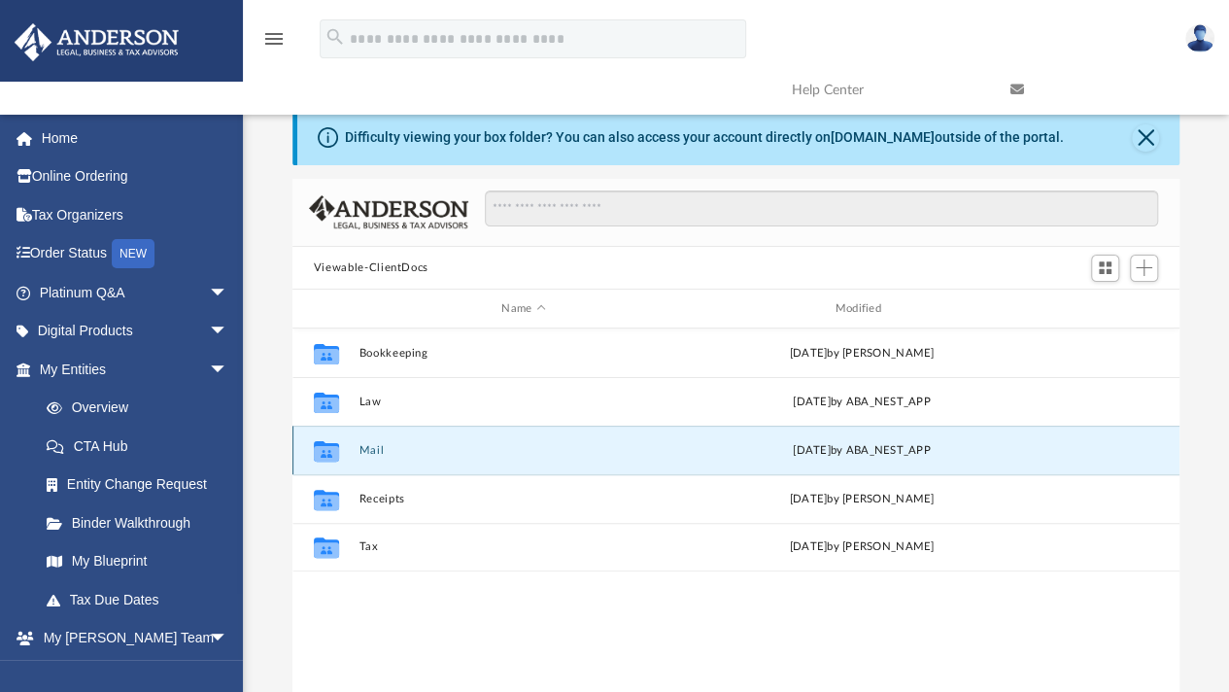
click at [371, 445] on button "Mail" at bounding box center [523, 450] width 329 height 13
click at [368, 446] on button "Mail" at bounding box center [523, 450] width 329 height 13
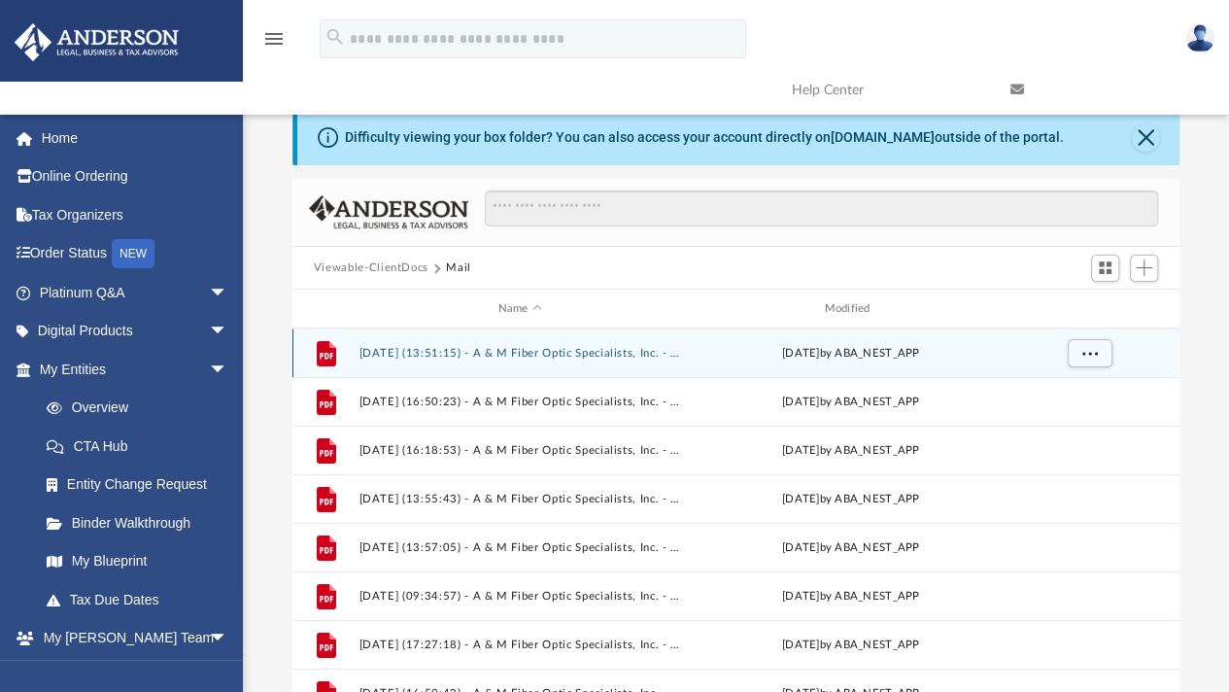
click at [440, 349] on button "2024.06.20 (13:51:15) - A & M Fiber Optic Specialists, Inc. - Mail from EFTPS E…" at bounding box center [520, 353] width 323 height 13
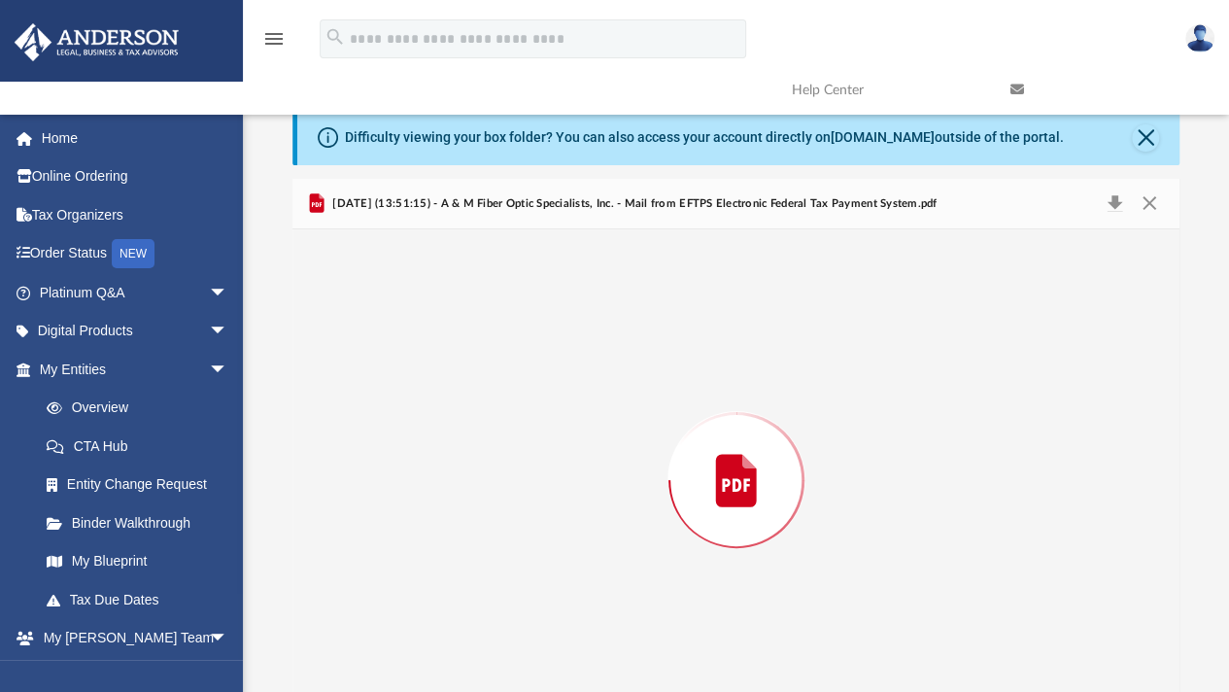
scroll to position [39, 0]
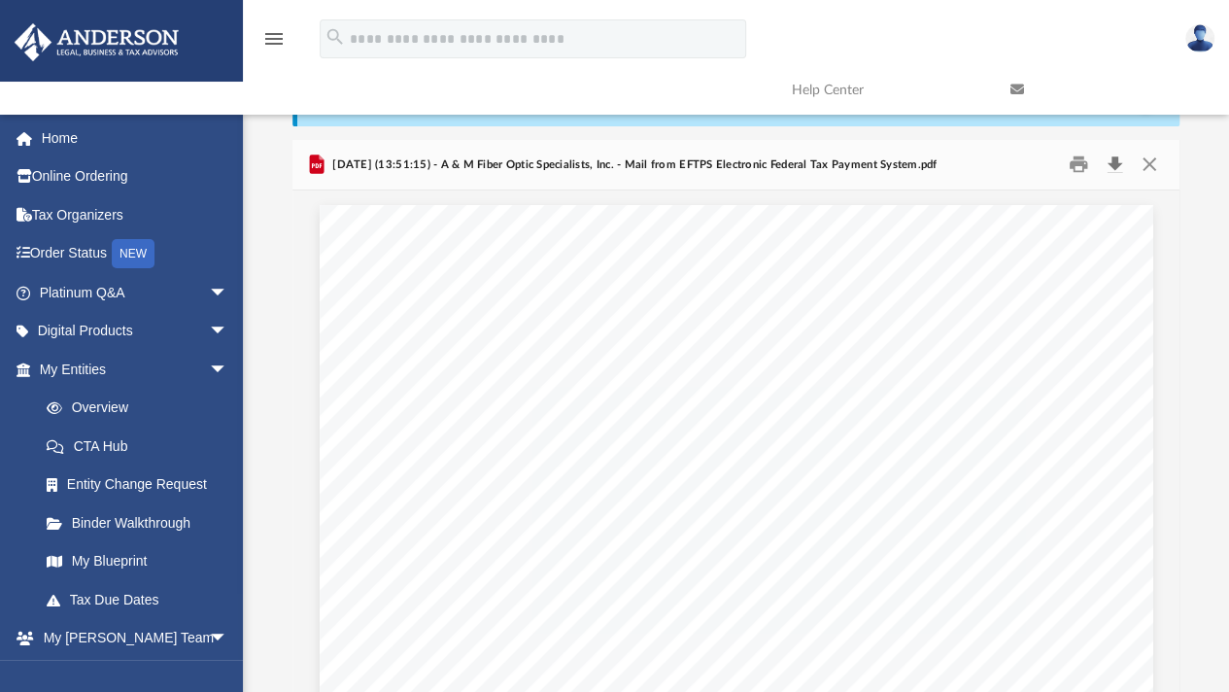
click at [1112, 157] on button "Download" at bounding box center [1114, 165] width 35 height 30
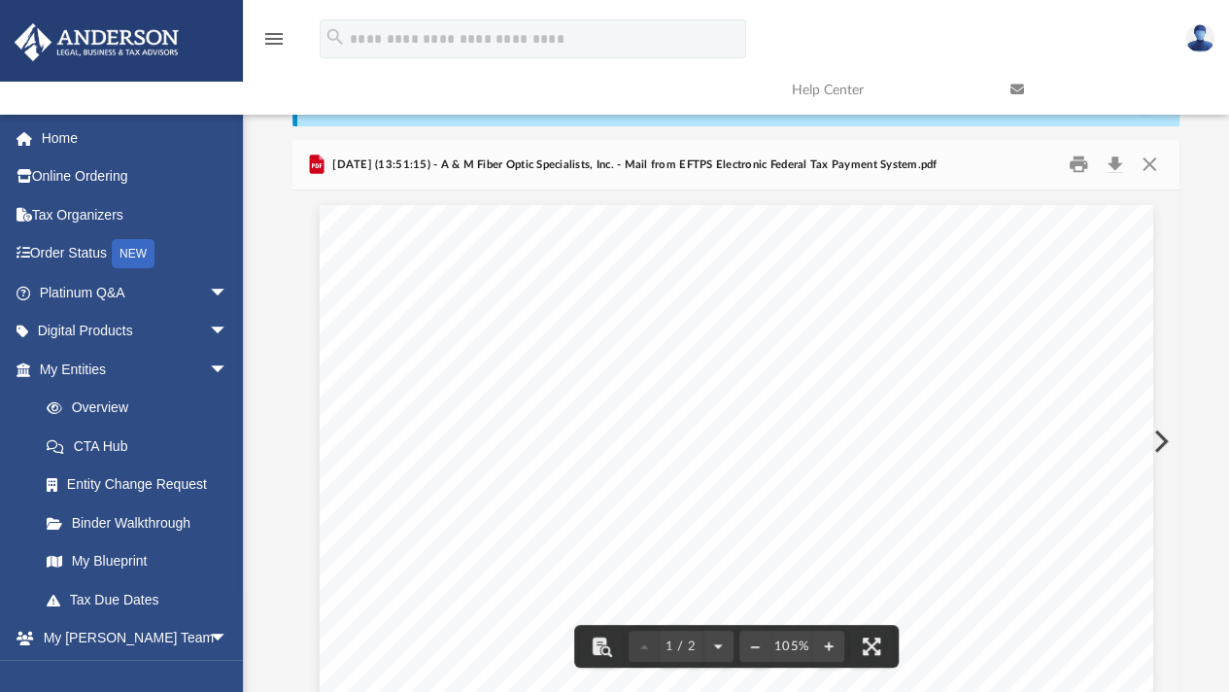
click at [1159, 438] on button "Preview" at bounding box center [1159, 441] width 43 height 54
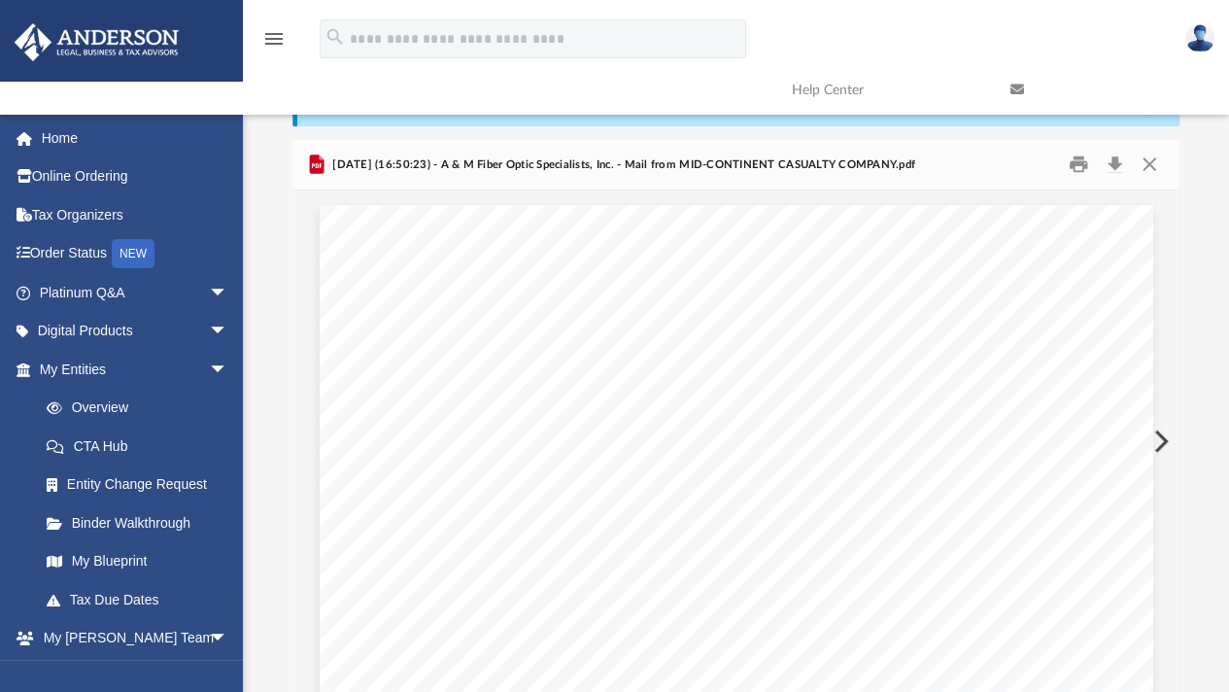
click at [1159, 438] on button "Preview" at bounding box center [1159, 441] width 43 height 54
click at [1158, 439] on button "Preview" at bounding box center [1159, 441] width 43 height 54
click at [1155, 441] on button "Preview" at bounding box center [1159, 441] width 43 height 54
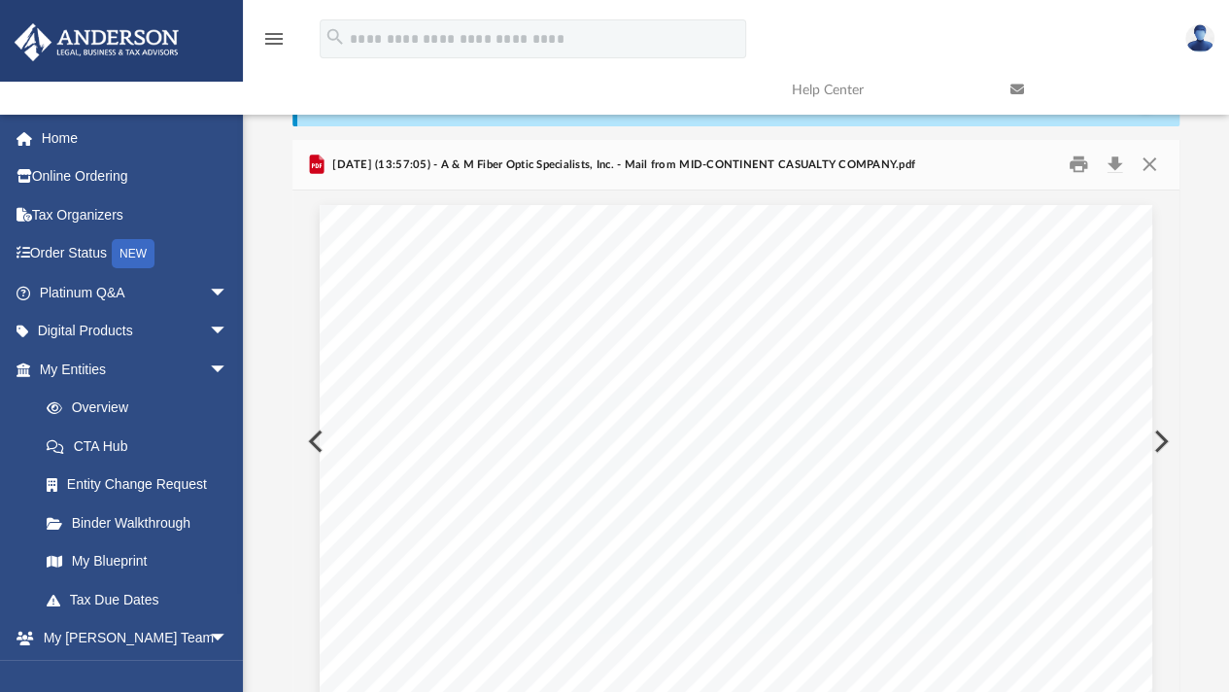
click at [1154, 443] on button "Preview" at bounding box center [1159, 441] width 43 height 54
click at [1152, 446] on button "Preview" at bounding box center [1159, 441] width 43 height 54
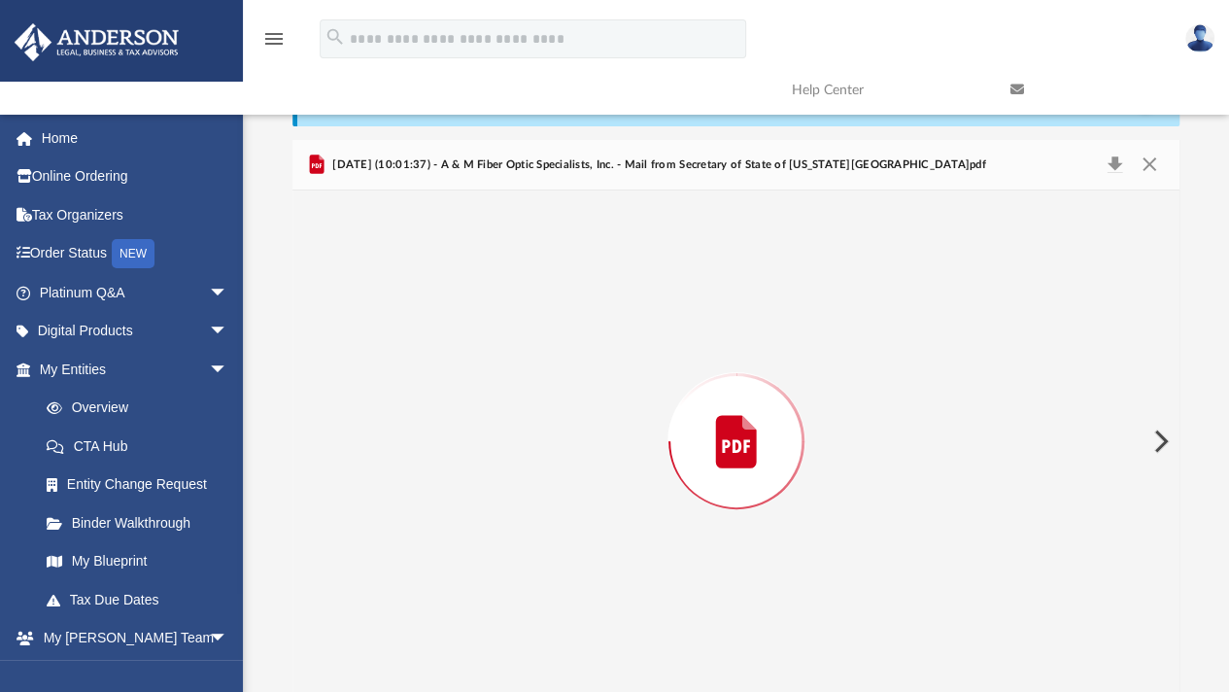
scroll to position [1108, 0]
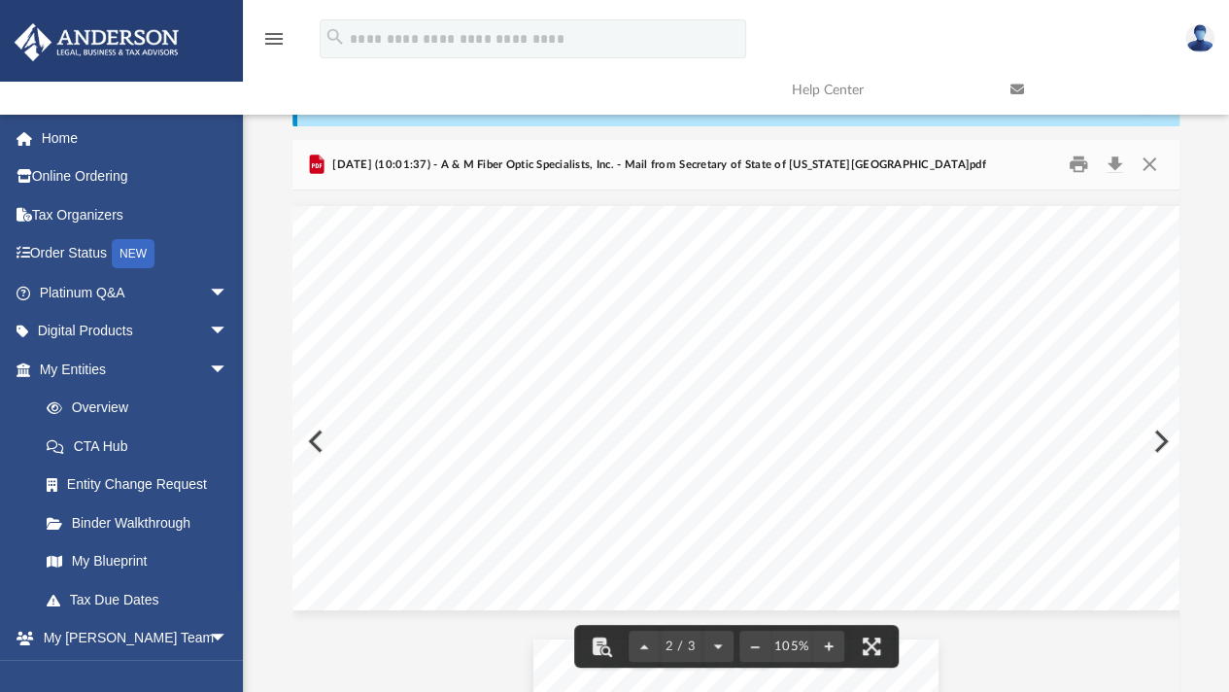
click at [1154, 434] on div "Page 2" at bounding box center [758, 408] width 932 height 405
click at [1162, 438] on div "Page 2" at bounding box center [758, 408] width 932 height 405
click at [1169, 442] on button "Preview" at bounding box center [1159, 441] width 43 height 54
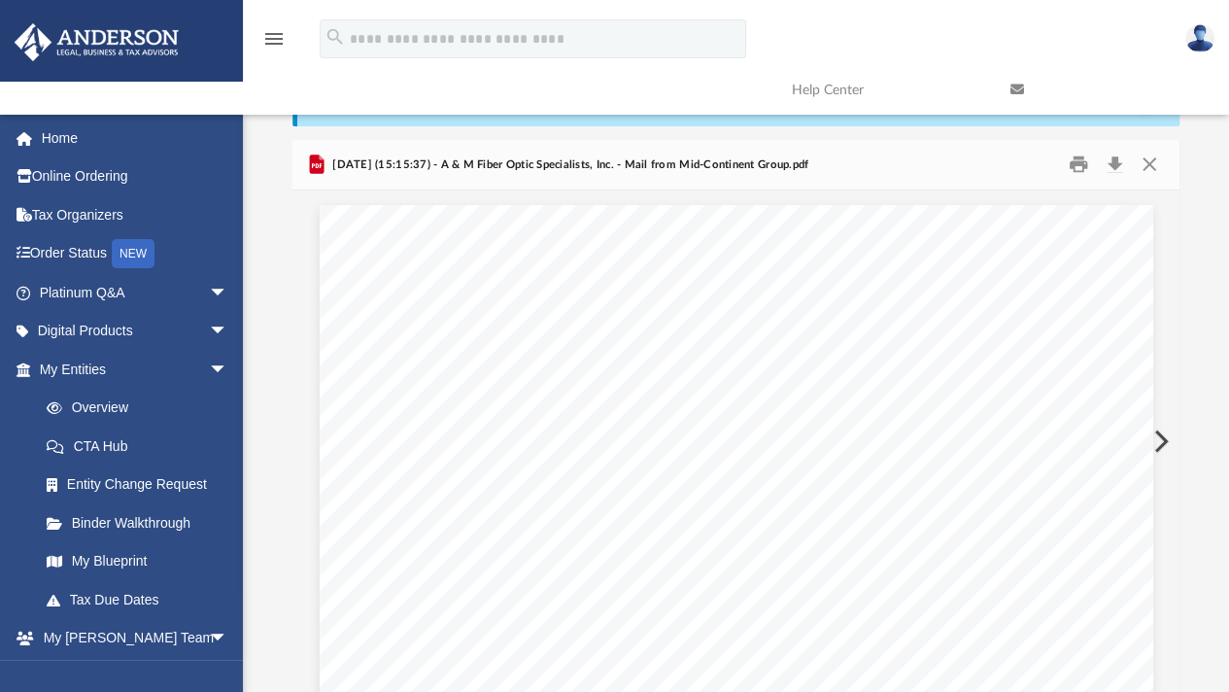
click at [1169, 442] on button "Preview" at bounding box center [1159, 441] width 43 height 54
click at [1168, 436] on button "Preview" at bounding box center [1159, 441] width 43 height 54
click at [1168, 434] on button "Preview" at bounding box center [1159, 441] width 43 height 54
click at [1168, 437] on button "Preview" at bounding box center [1159, 441] width 43 height 54
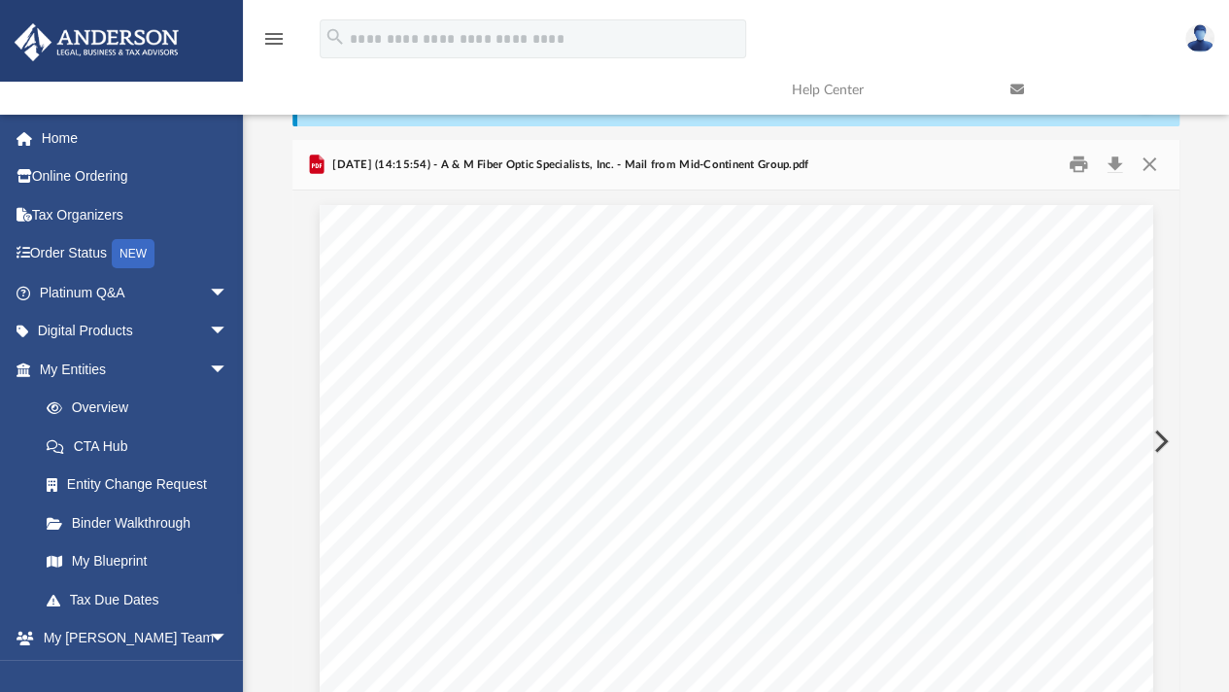
click at [1168, 438] on button "Preview" at bounding box center [1159, 441] width 43 height 54
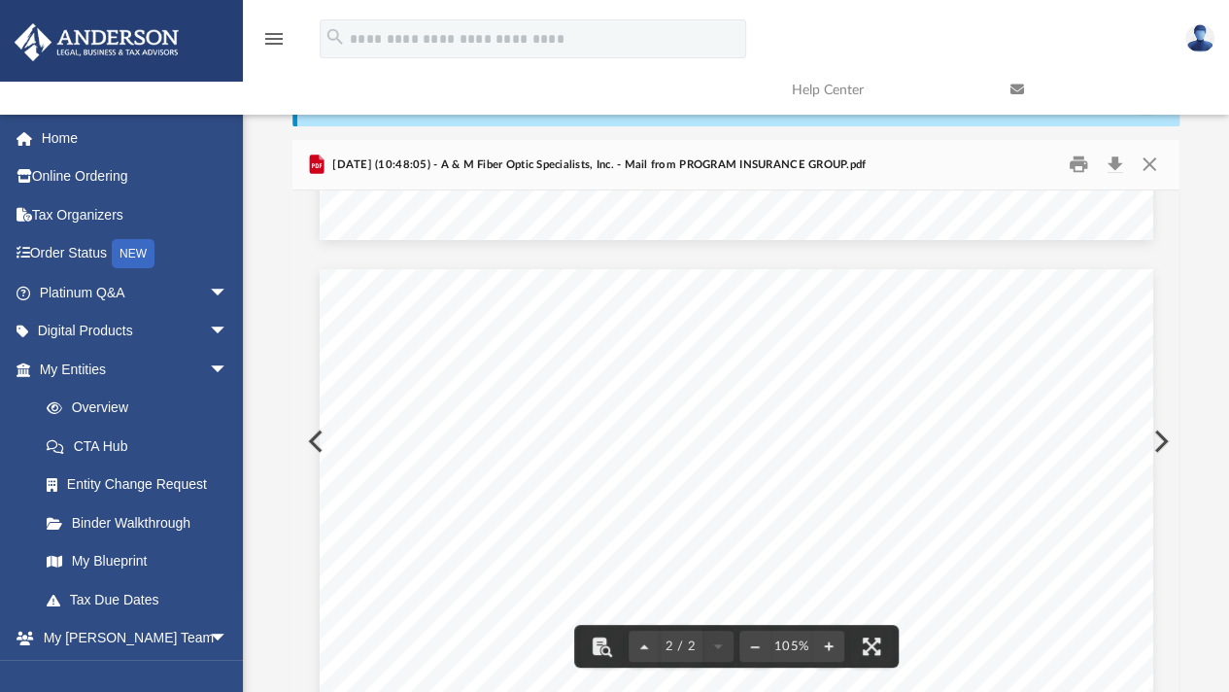
scroll to position [1069, 0]
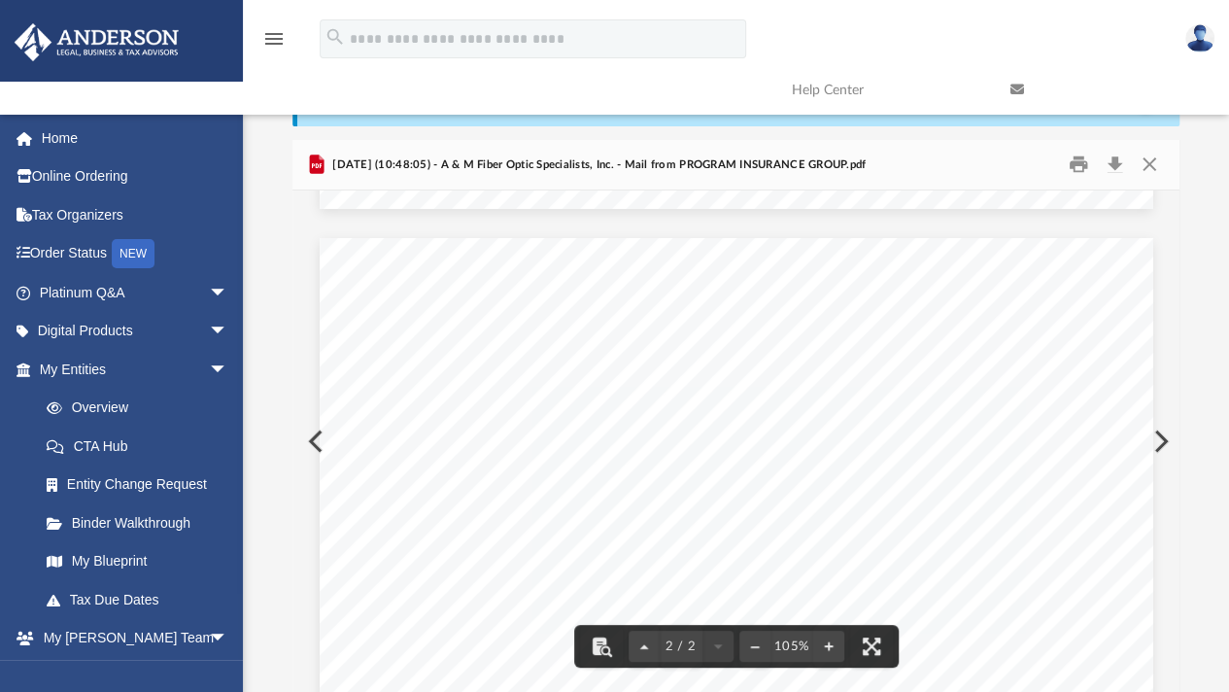
click at [1168, 435] on button "Preview" at bounding box center [1159, 441] width 43 height 54
click at [1167, 434] on button "Preview" at bounding box center [1159, 441] width 43 height 54
click at [1164, 434] on button "Preview" at bounding box center [1159, 441] width 43 height 54
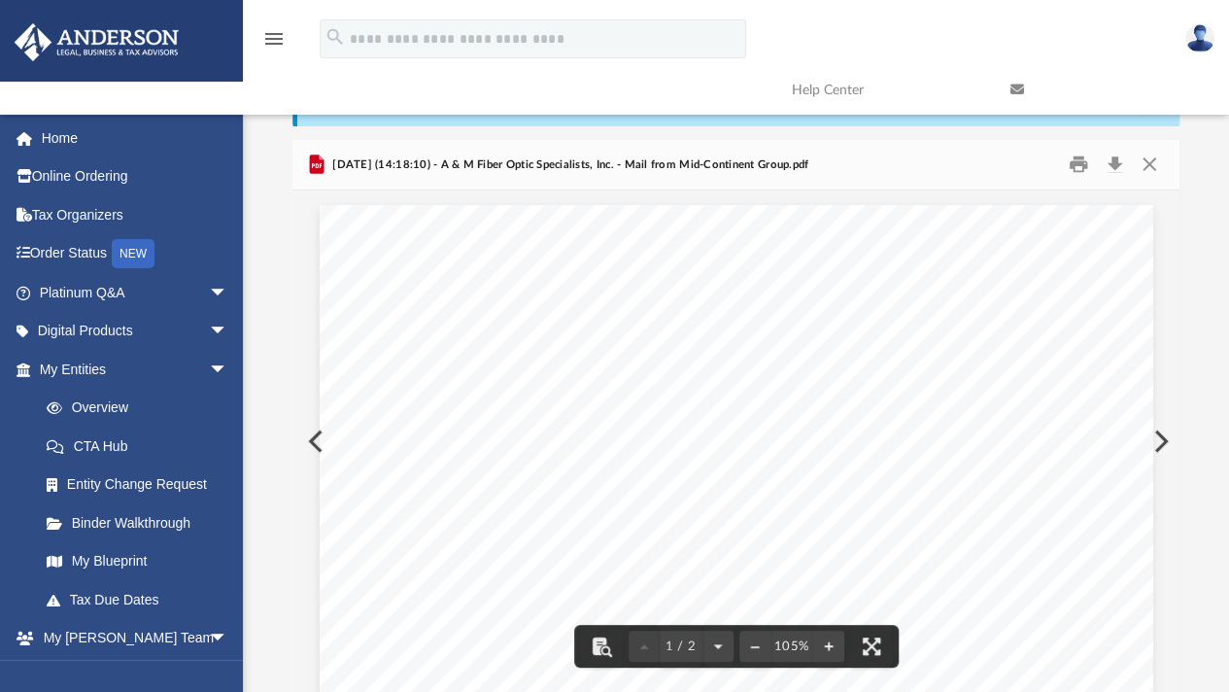
click at [1161, 440] on button "Preview" at bounding box center [1159, 441] width 43 height 54
click at [1164, 429] on button "Preview" at bounding box center [1159, 441] width 43 height 54
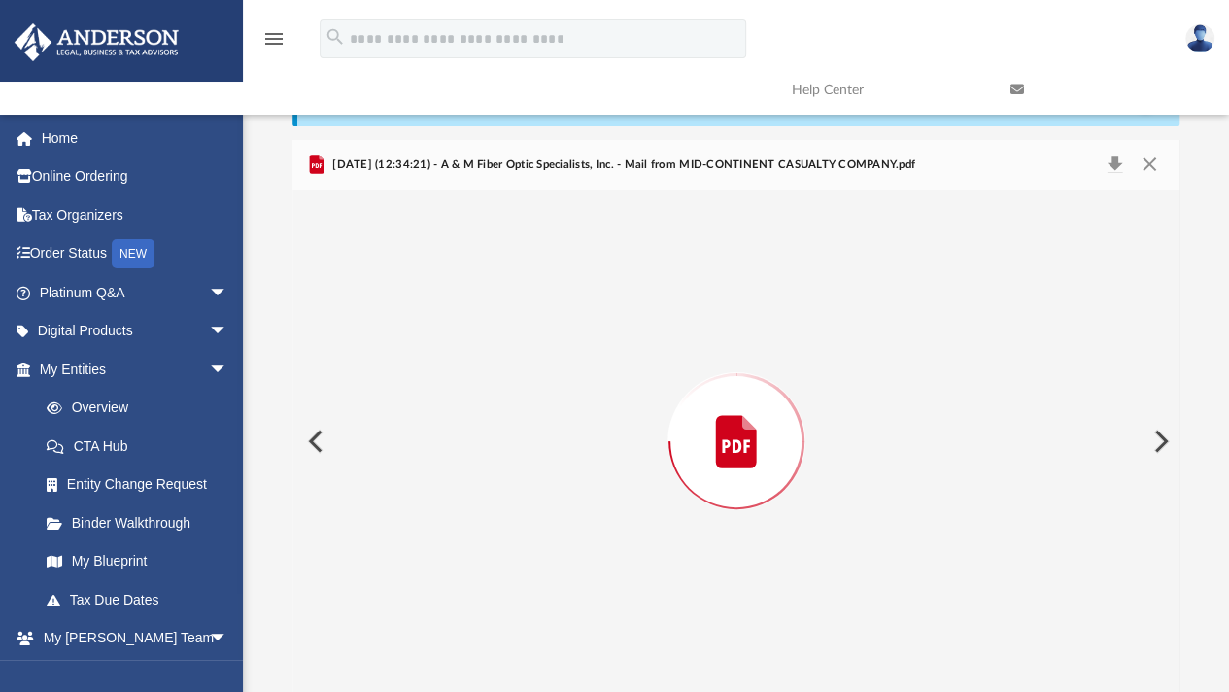
scroll to position [1100, 0]
click at [1173, 434] on button "Preview" at bounding box center [1159, 441] width 43 height 54
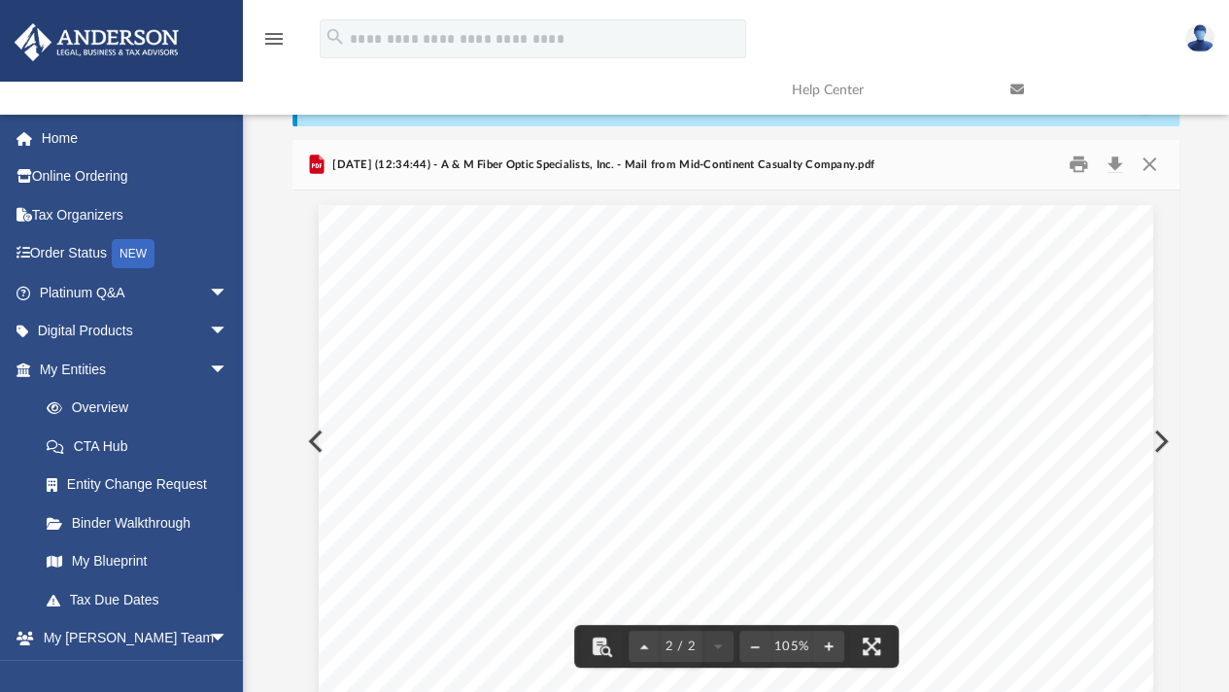
click at [1163, 434] on button "Preview" at bounding box center [1159, 441] width 43 height 54
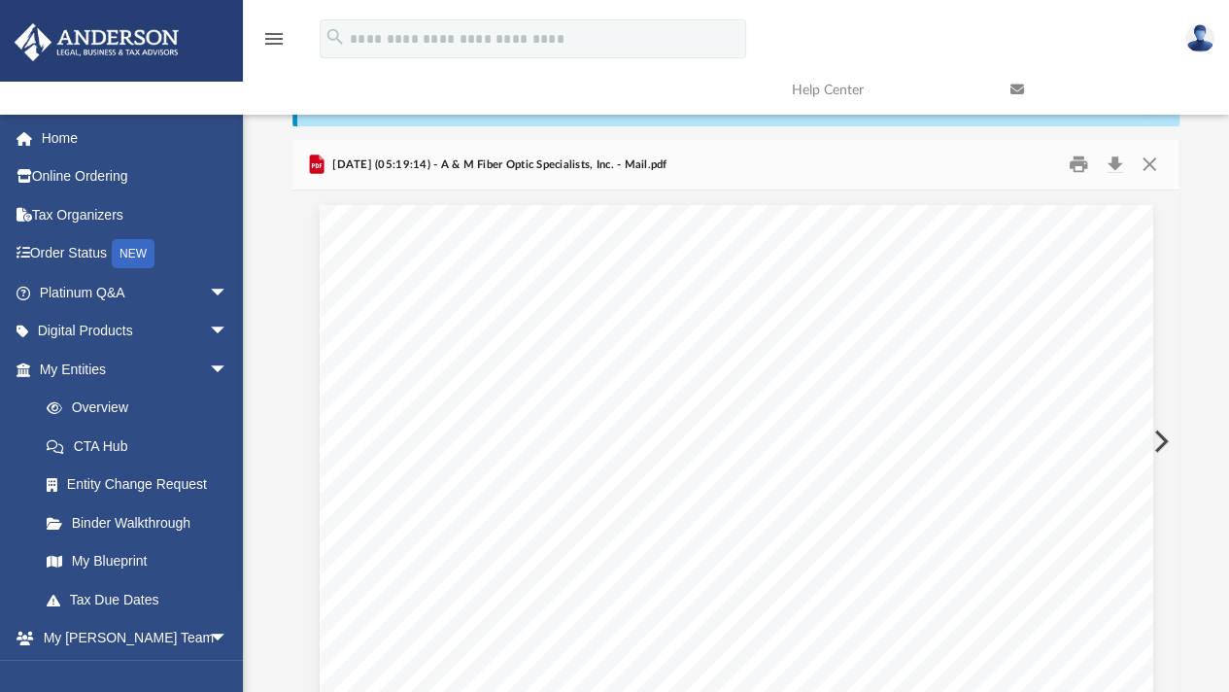
click at [1162, 438] on button "Preview" at bounding box center [1159, 441] width 43 height 54
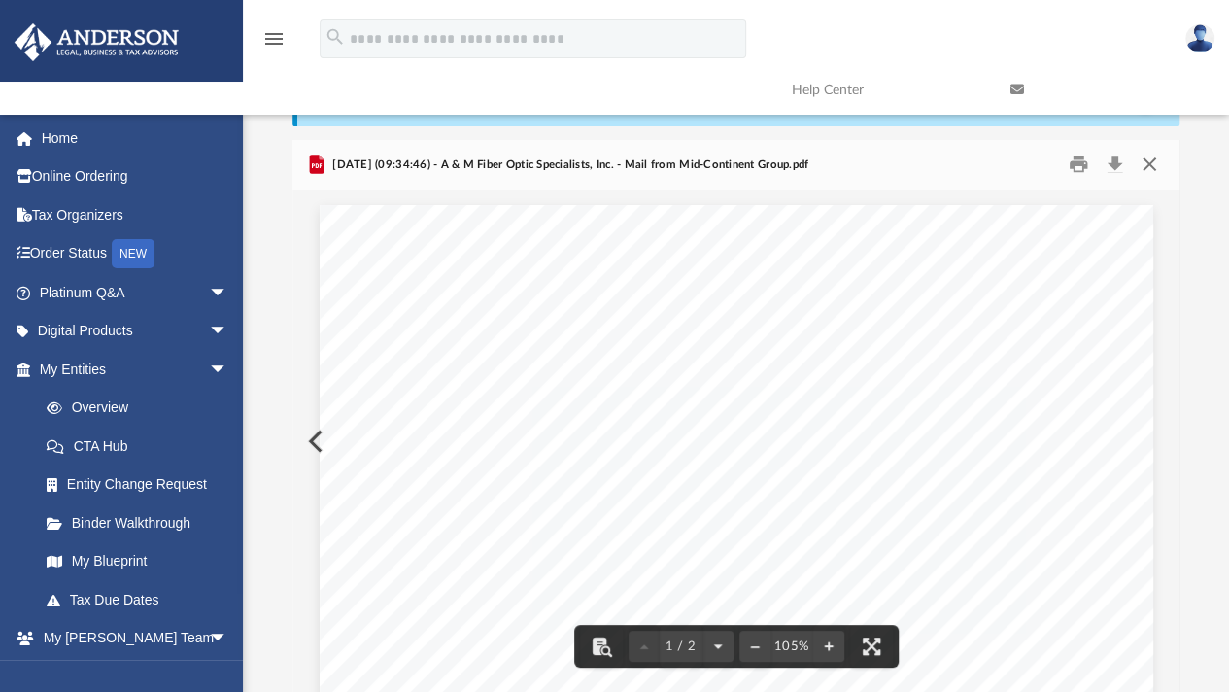
click at [1150, 165] on button "Close" at bounding box center [1149, 165] width 35 height 30
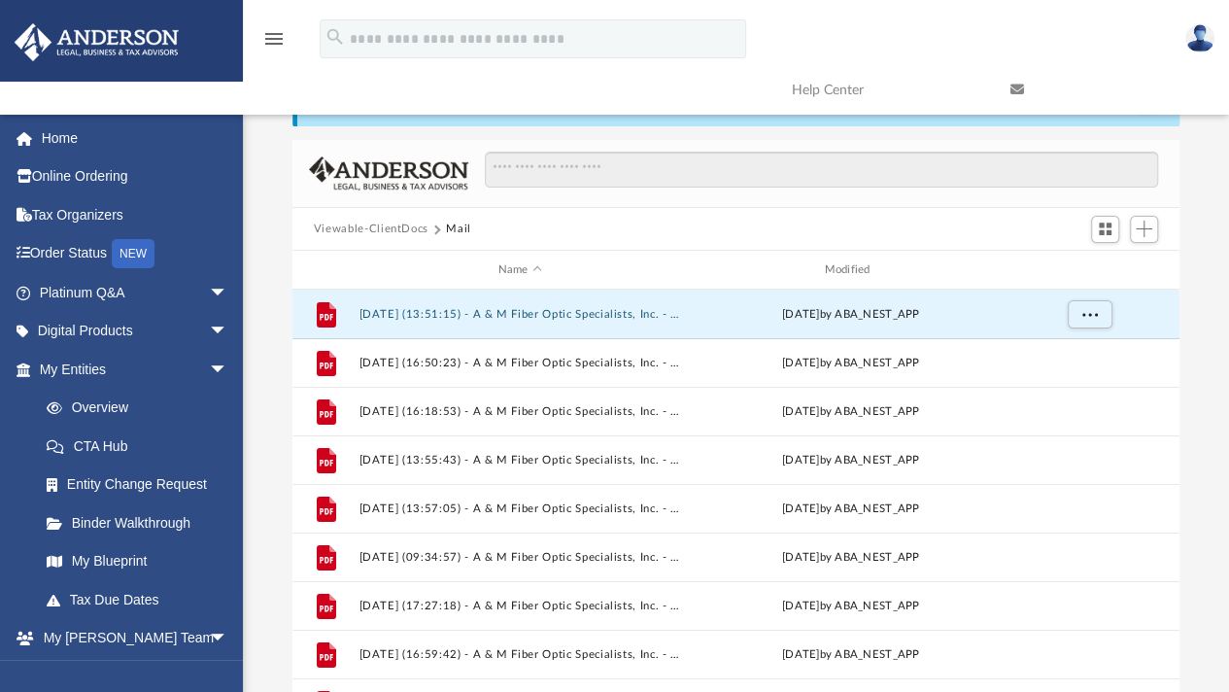
click at [404, 226] on button "Viewable-ClientDocs" at bounding box center [371, 229] width 115 height 17
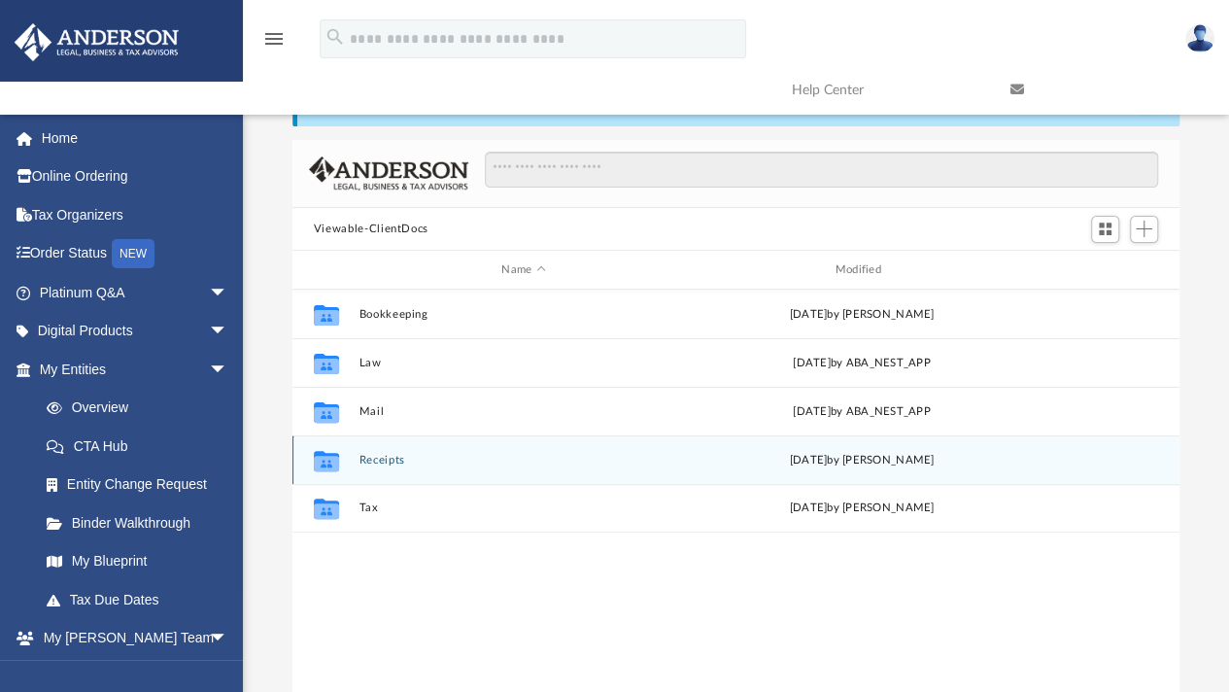
click at [371, 461] on button "Receipts" at bounding box center [523, 460] width 329 height 13
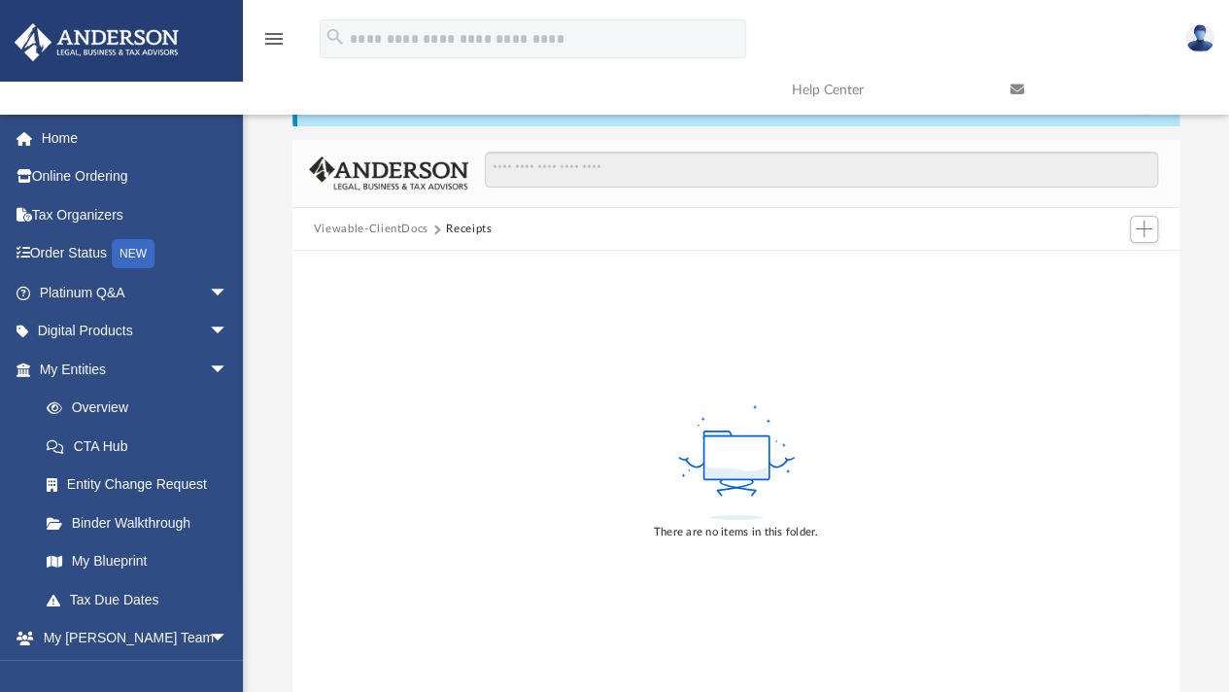
click at [394, 224] on button "Viewable-ClientDocs" at bounding box center [371, 229] width 115 height 17
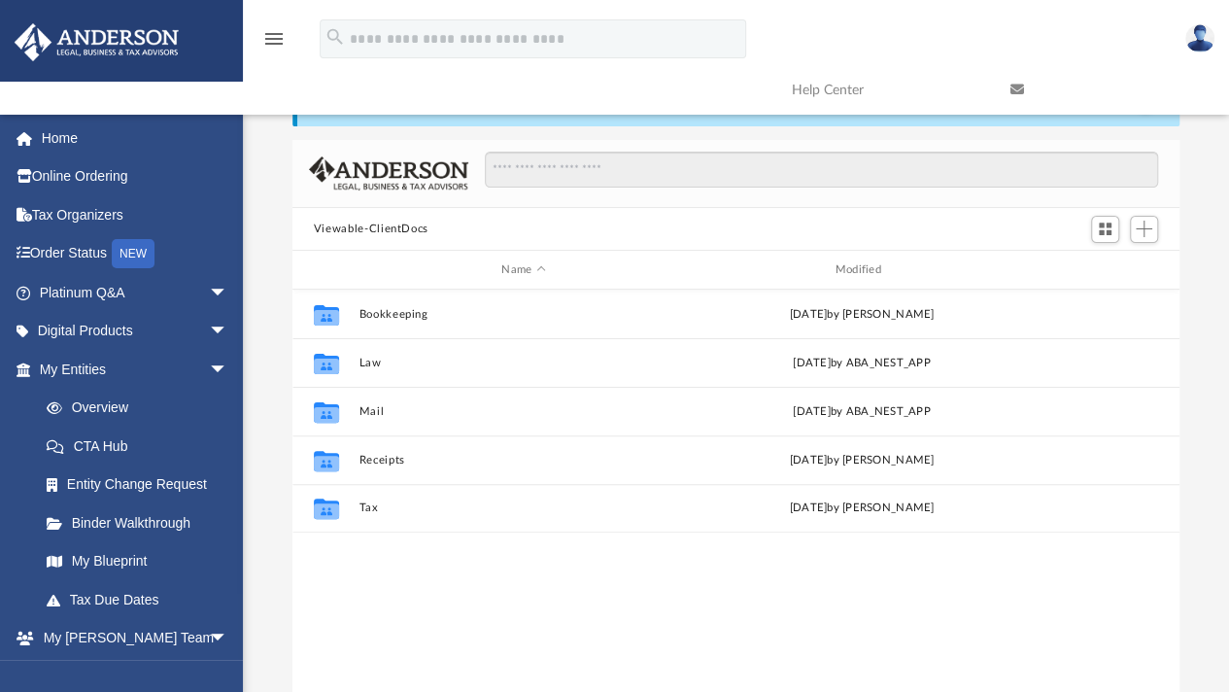
scroll to position [427, 873]
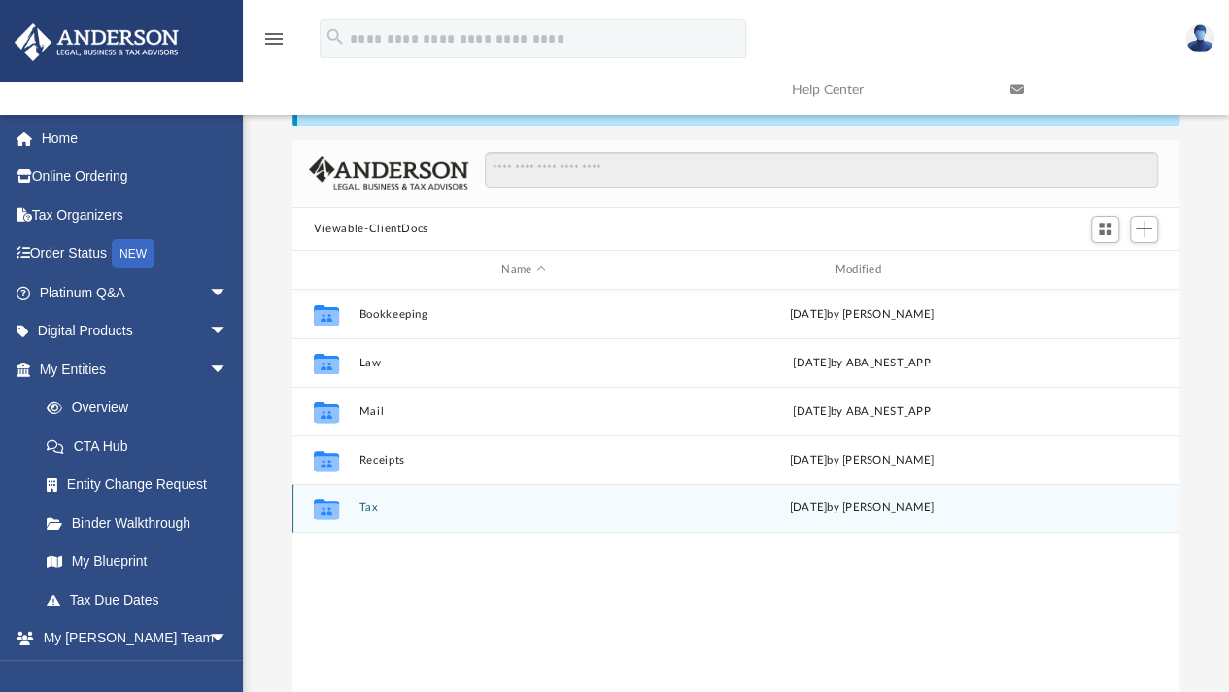
click at [367, 504] on button "Tax" at bounding box center [523, 508] width 329 height 13
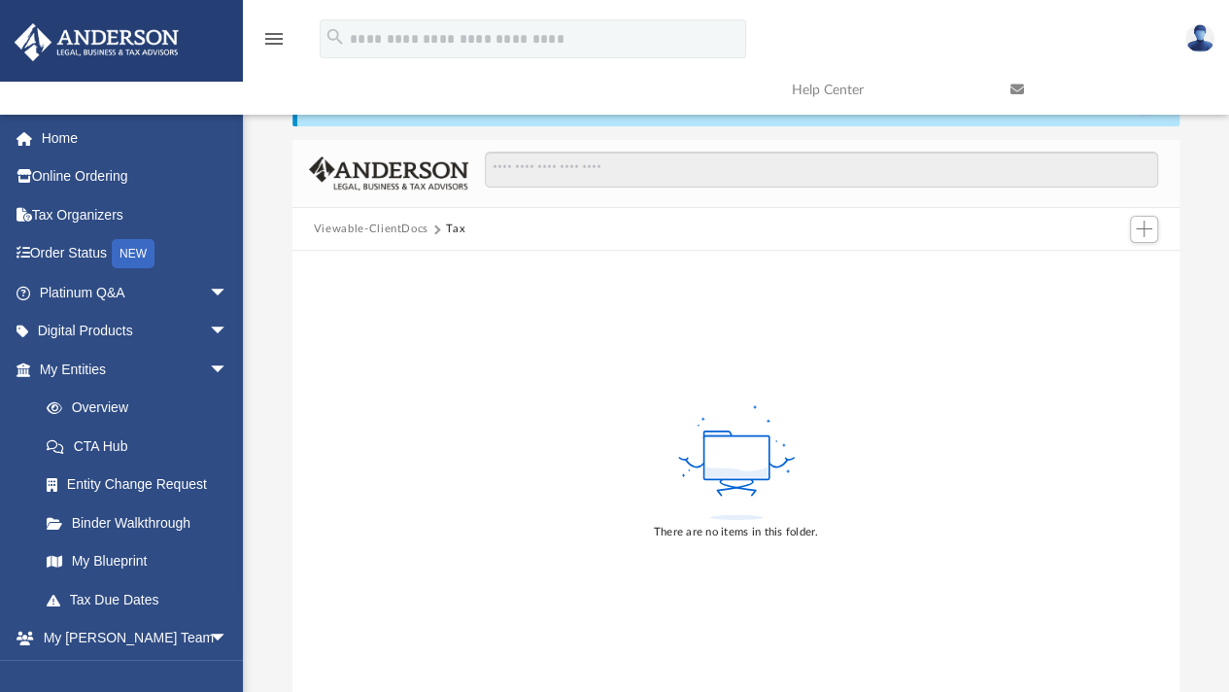
click at [396, 228] on button "Viewable-ClientDocs" at bounding box center [371, 229] width 115 height 17
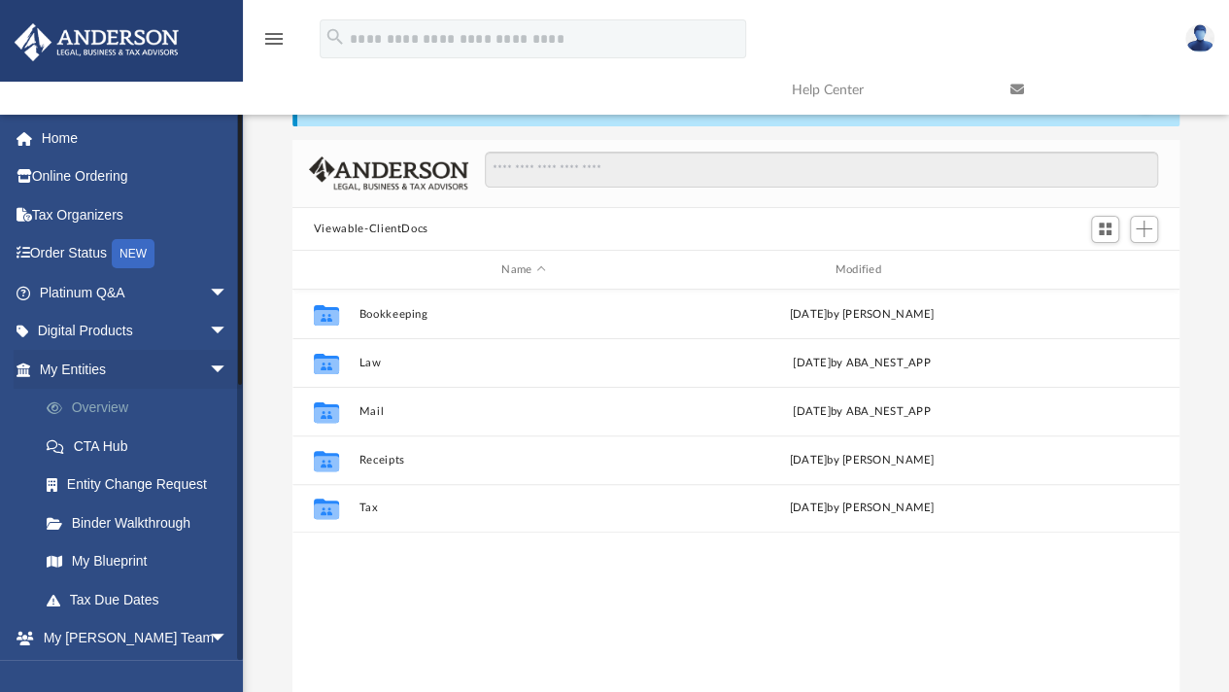
click at [99, 401] on link "Overview" at bounding box center [142, 408] width 230 height 39
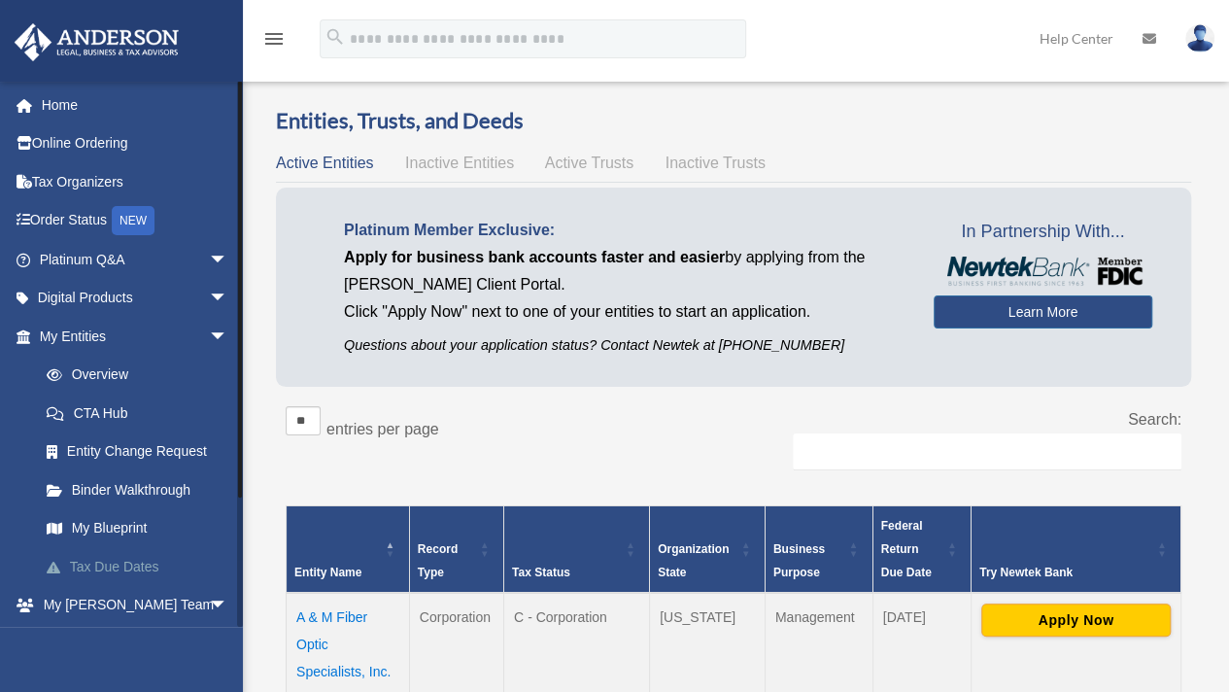
click at [106, 560] on link "Tax Due Dates" at bounding box center [142, 566] width 230 height 39
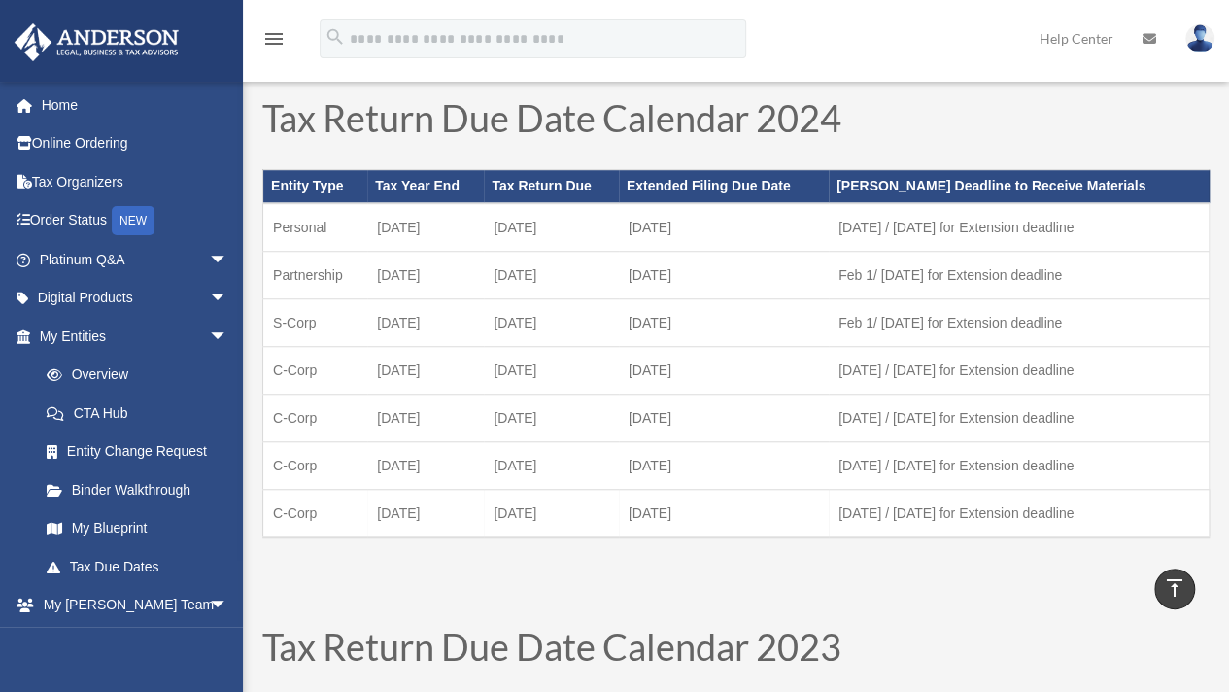
scroll to position [583, 0]
